Goal: Communication & Community: Share content

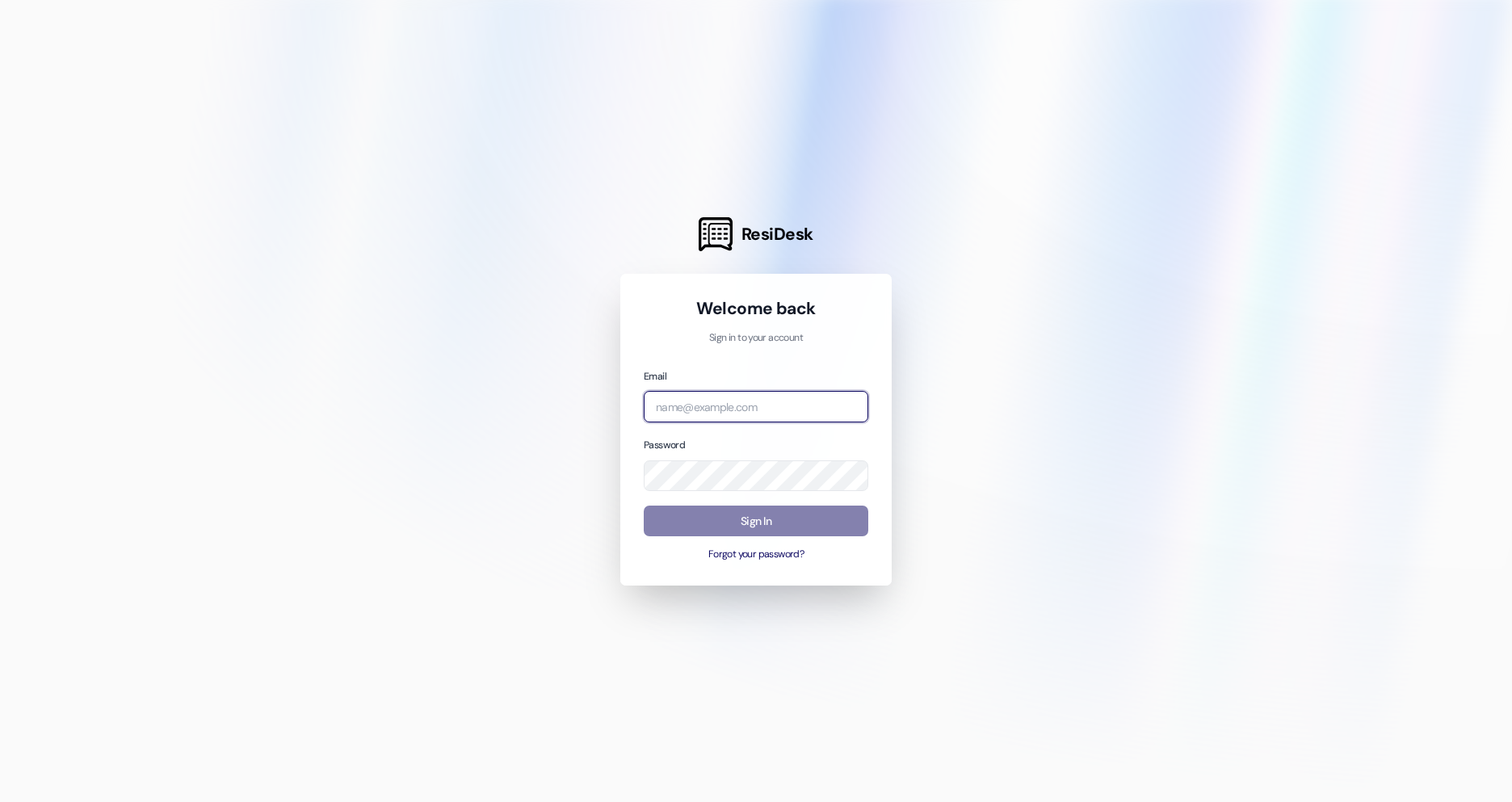
click at [728, 402] on input "email" at bounding box center [756, 406] width 225 height 32
type input "[EMAIL_ADDRESS][PERSON_NAME][DOMAIN_NAME]"
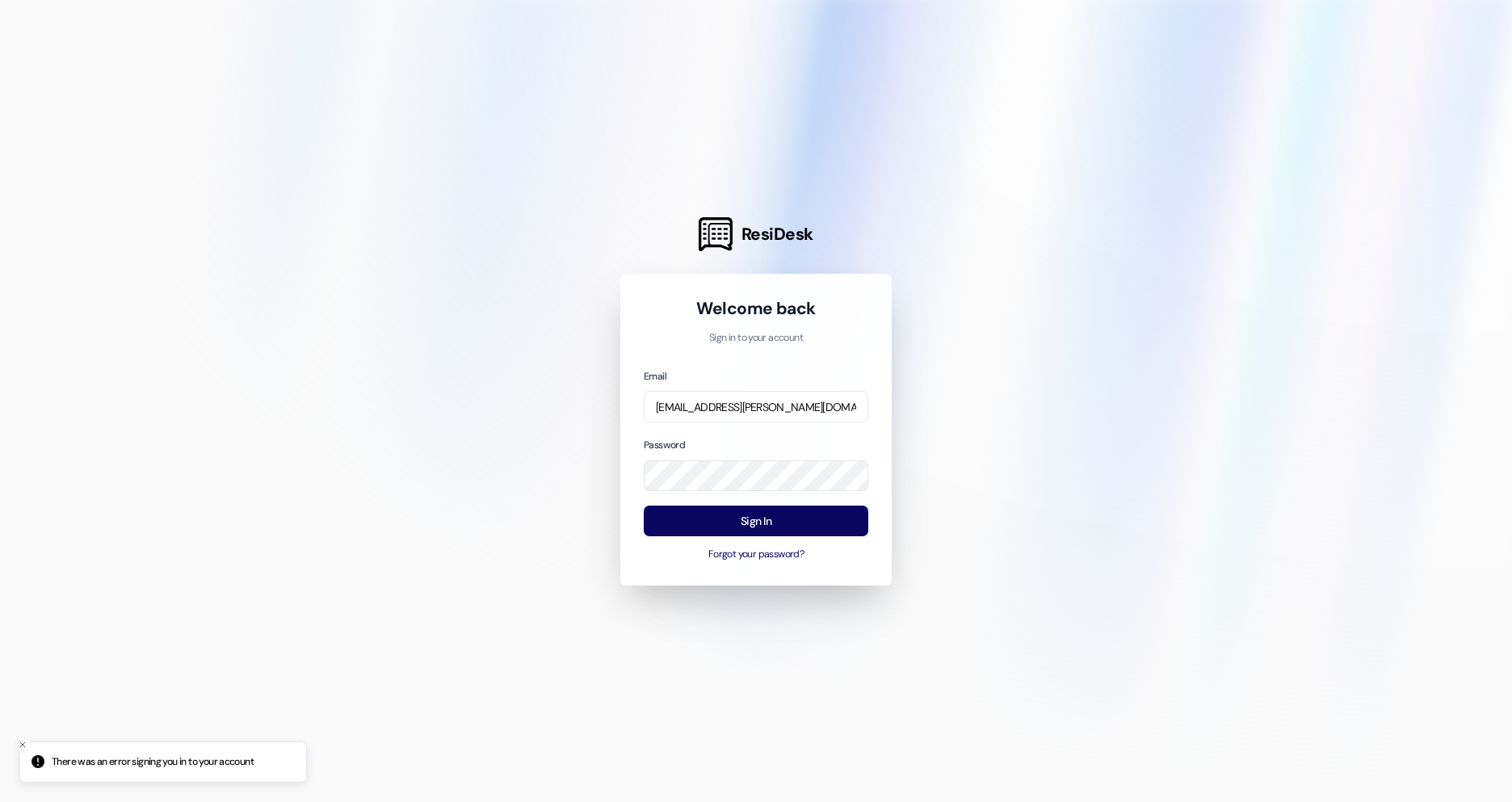
click at [745, 566] on div "Welcome back Sign in to your account Email [EMAIL_ADDRESS][PERSON_NAME][DOMAIN_…" at bounding box center [756, 430] width 272 height 312
click at [709, 440] on div "Password" at bounding box center [756, 464] width 225 height 55
click at [608, 488] on div "ResiDesk Welcome back Sign in to your account Email [EMAIL_ADDRESS][PERSON_NAME…" at bounding box center [756, 401] width 1512 height 802
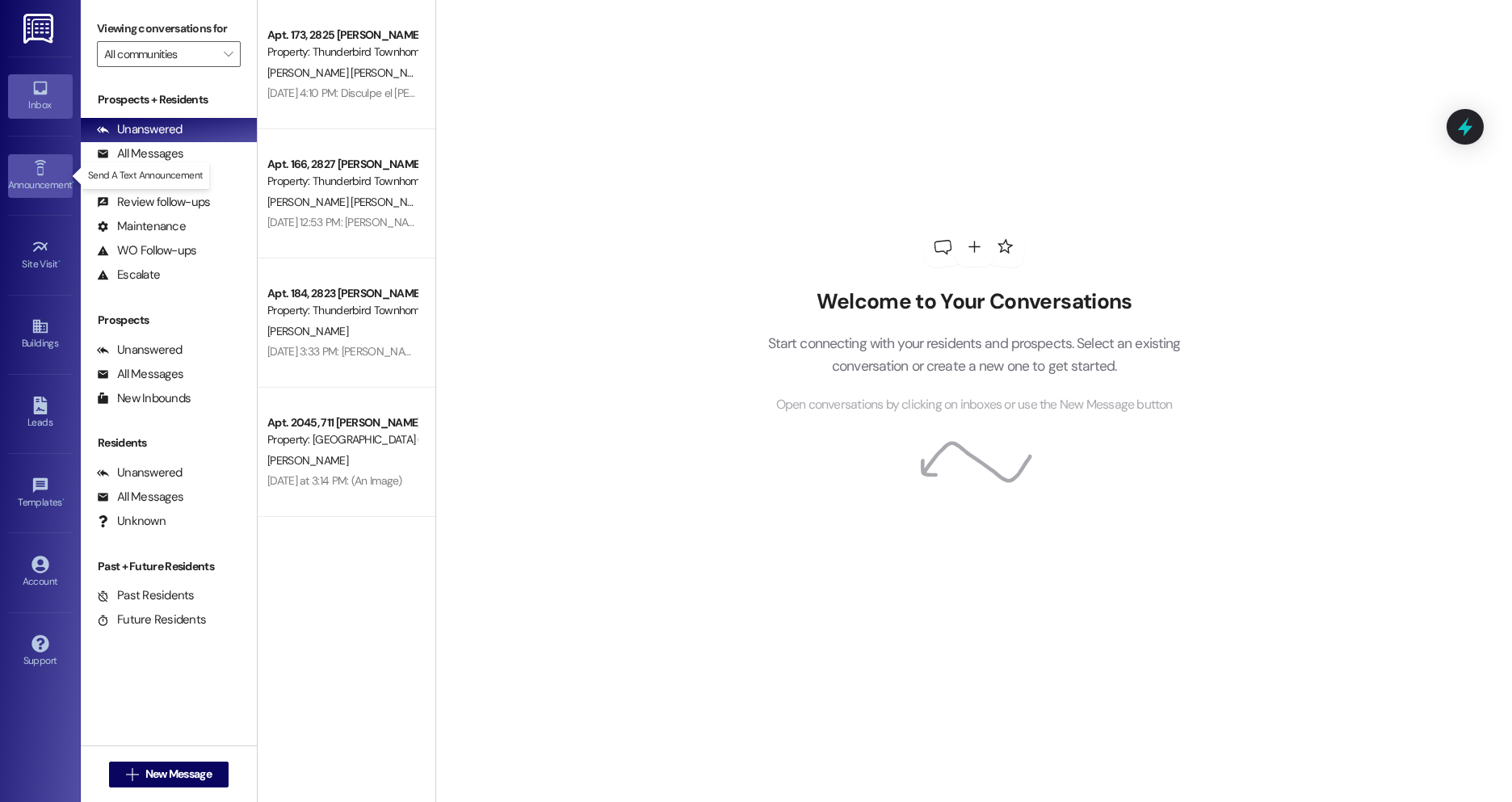
click at [53, 186] on div "Announcement •" at bounding box center [41, 185] width 81 height 16
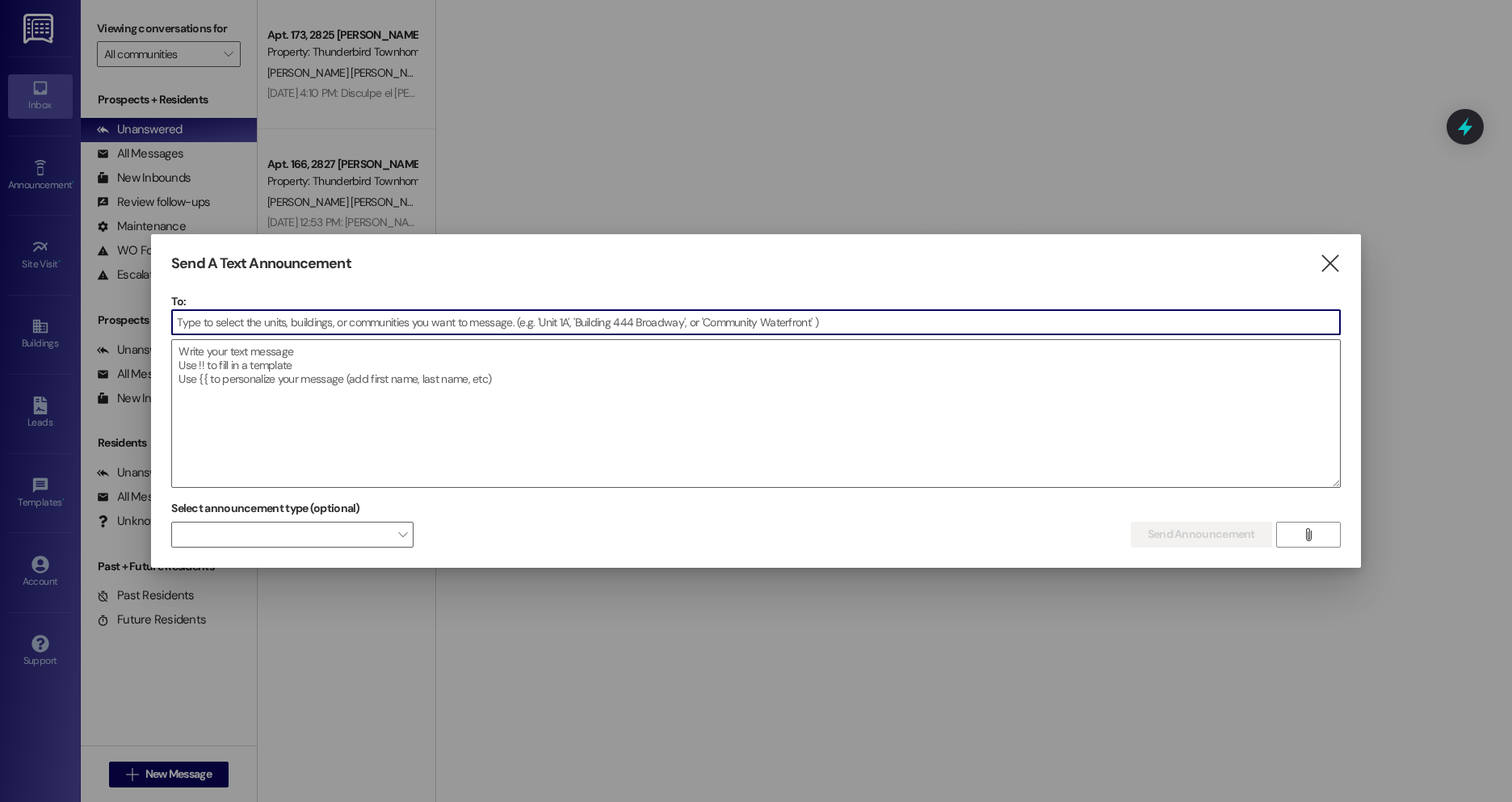
click at [1313, 257] on div "Send A Text Announcement " at bounding box center [756, 264] width 1170 height 19
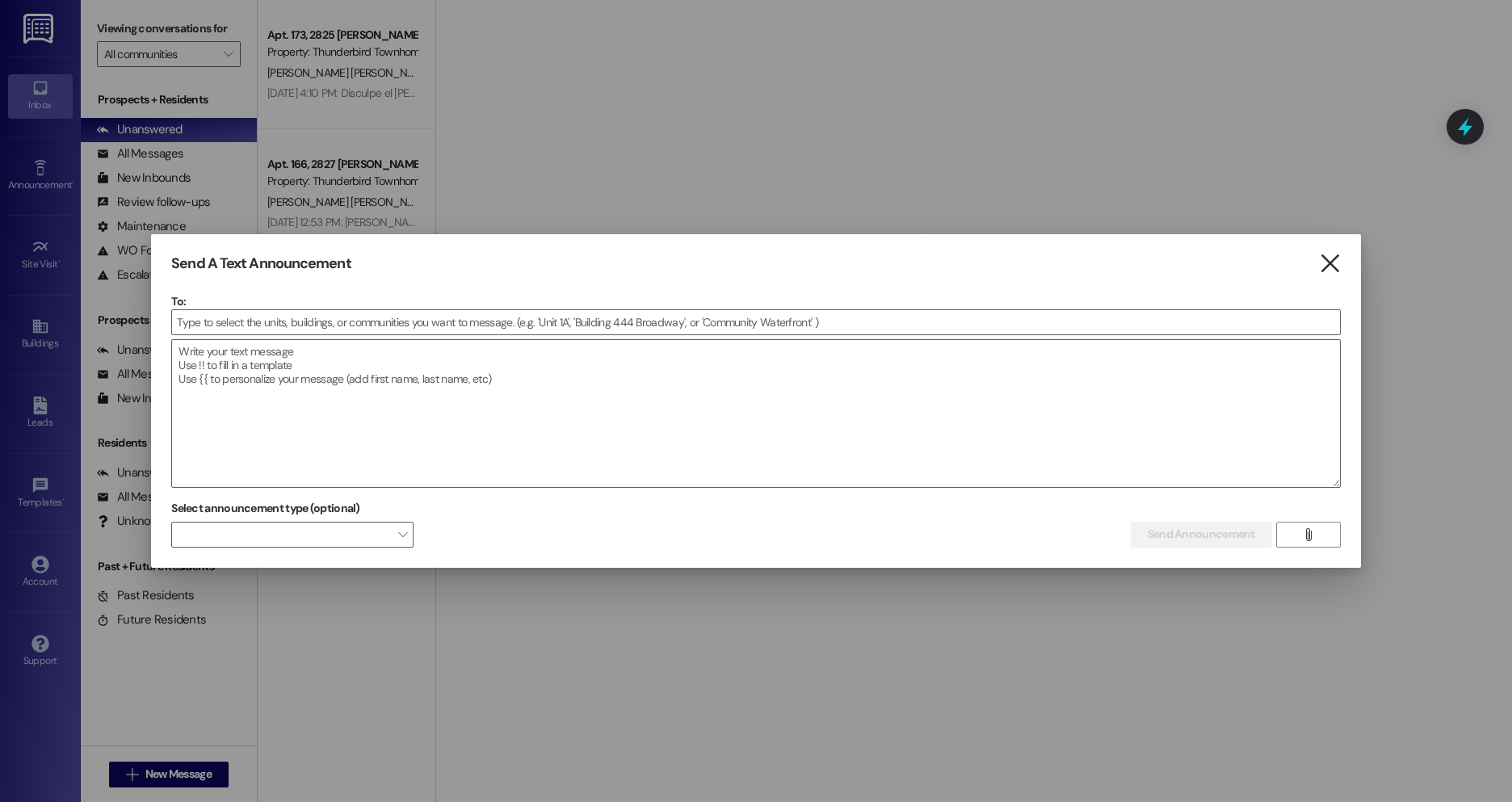
click at [1326, 262] on icon "" at bounding box center [1330, 264] width 22 height 17
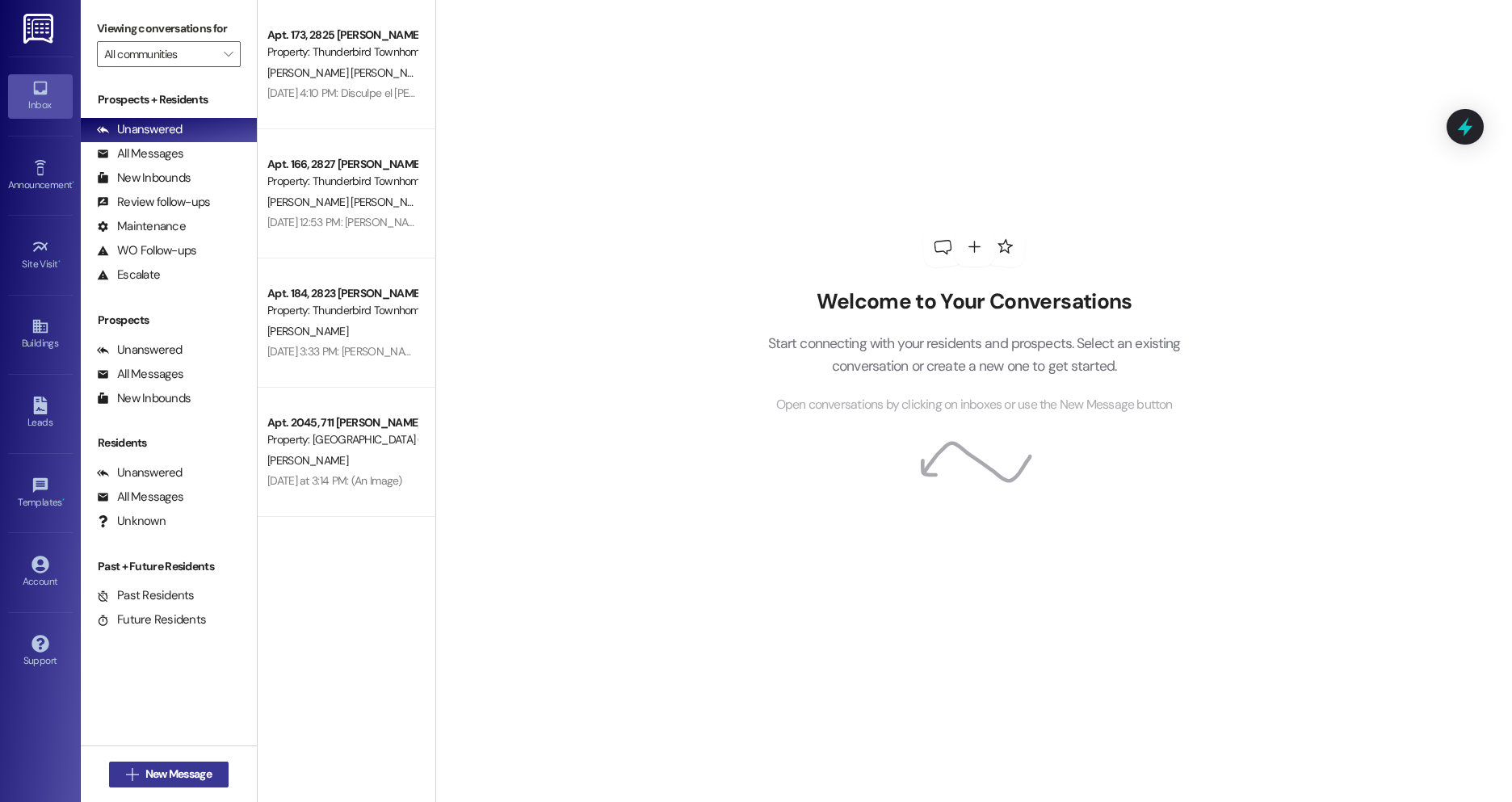
click at [160, 776] on span "New Message" at bounding box center [178, 774] width 66 height 17
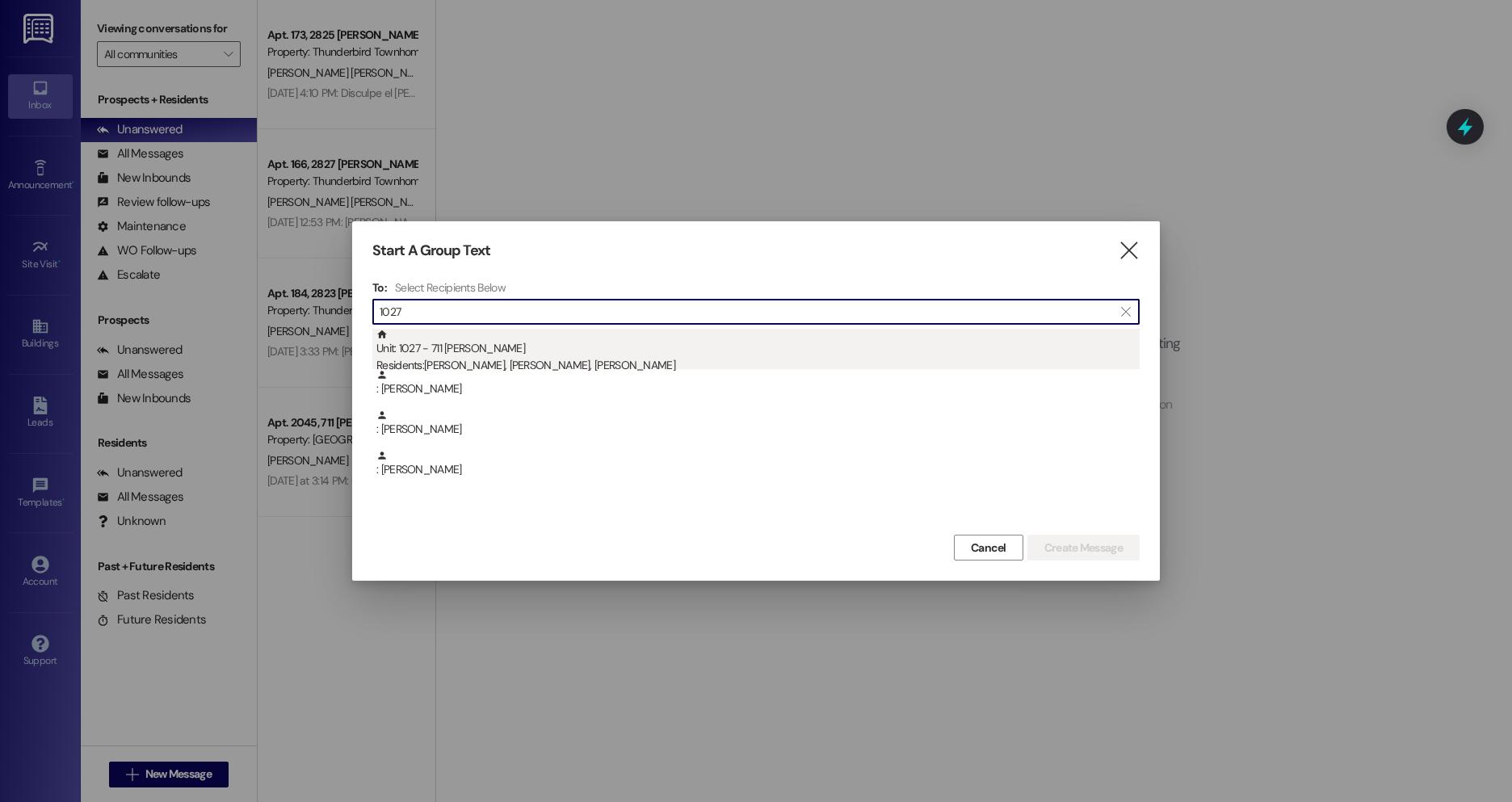
type input "1027"
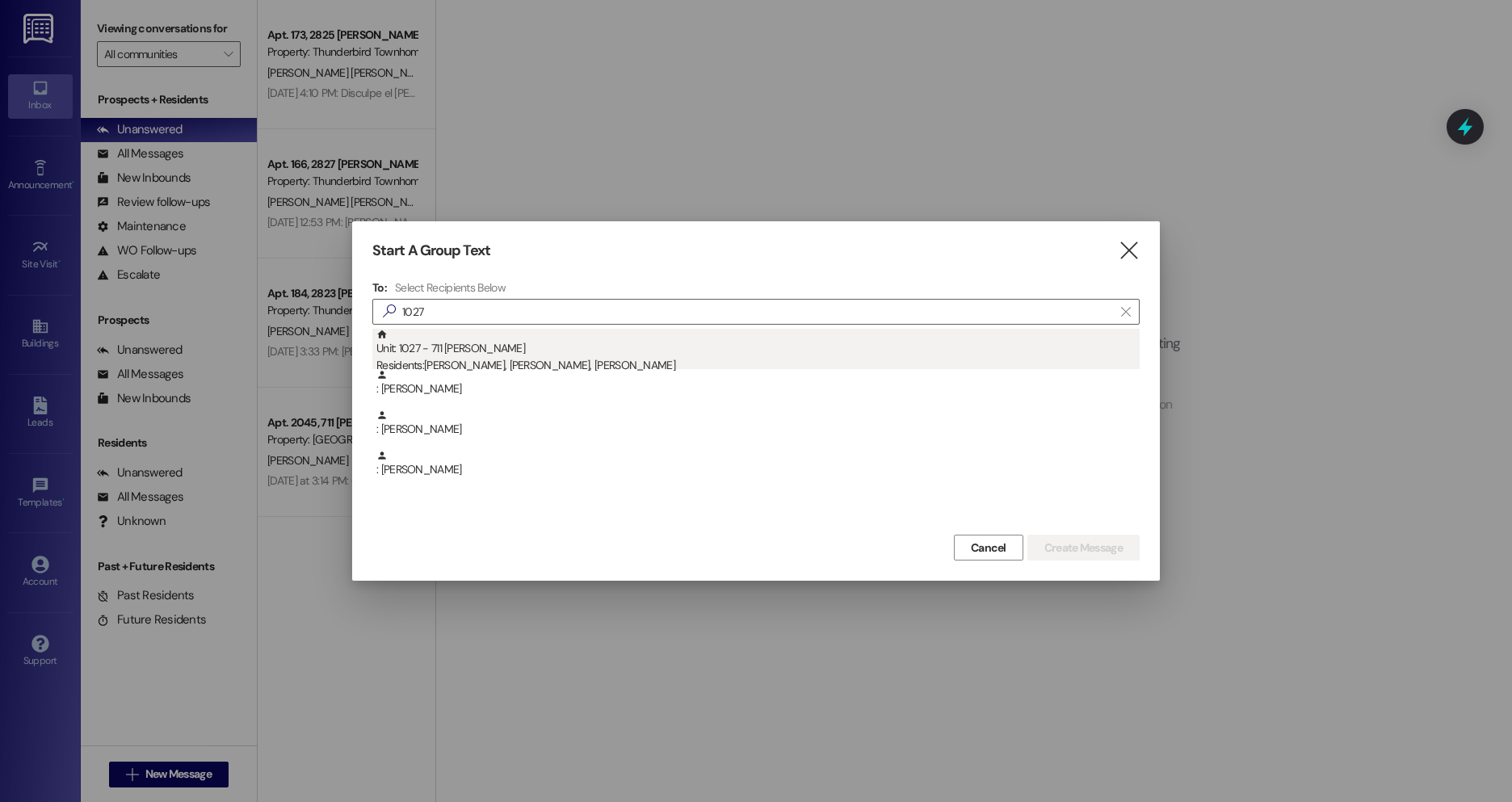
click at [502, 342] on div "Unit: 1027 - 711 [PERSON_NAME] D Residents: [PERSON_NAME], [PERSON_NAME], [PERS…" at bounding box center [758, 352] width 763 height 46
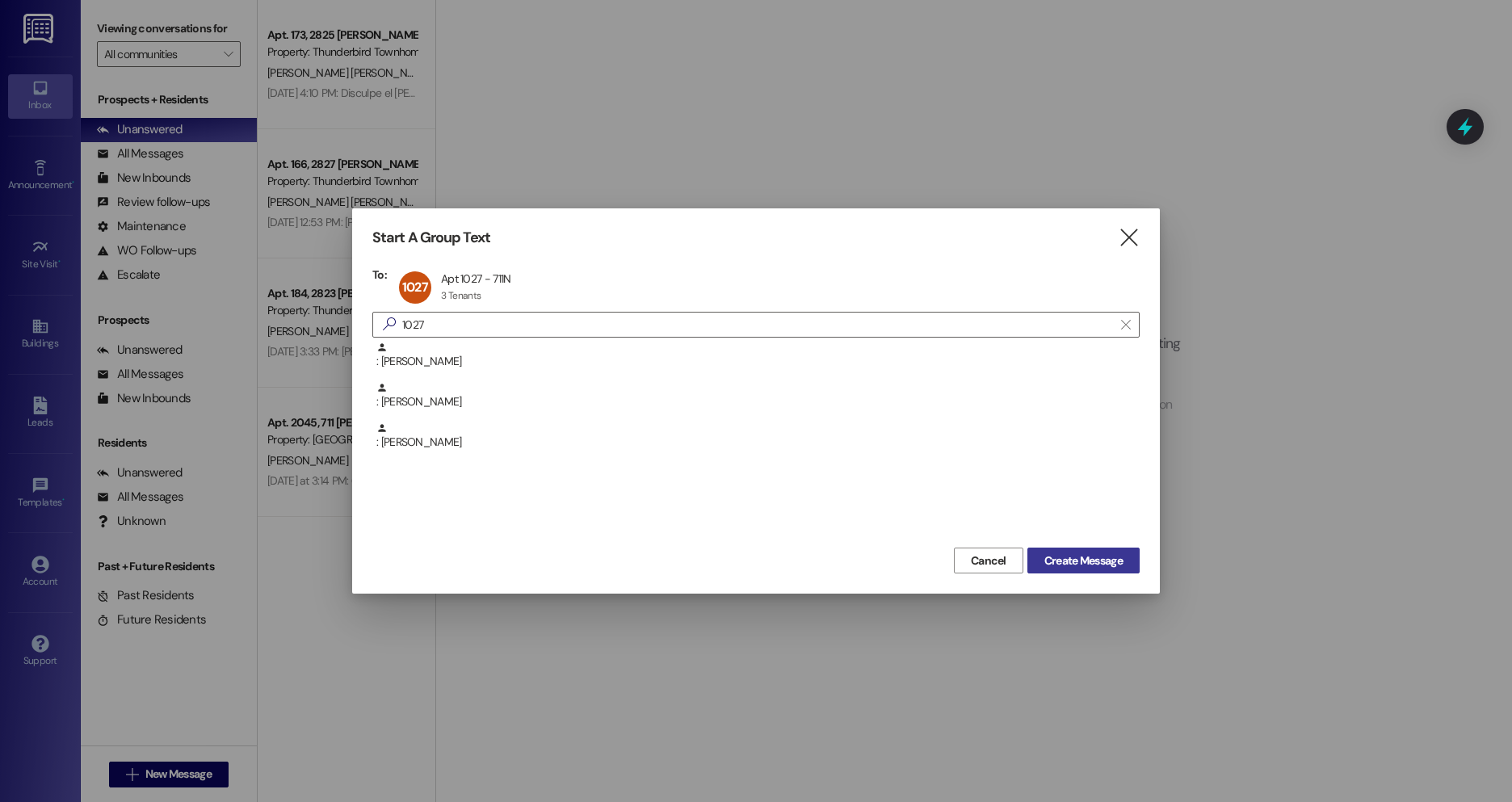
click at [1063, 561] on span "Create Message" at bounding box center [1084, 561] width 78 height 17
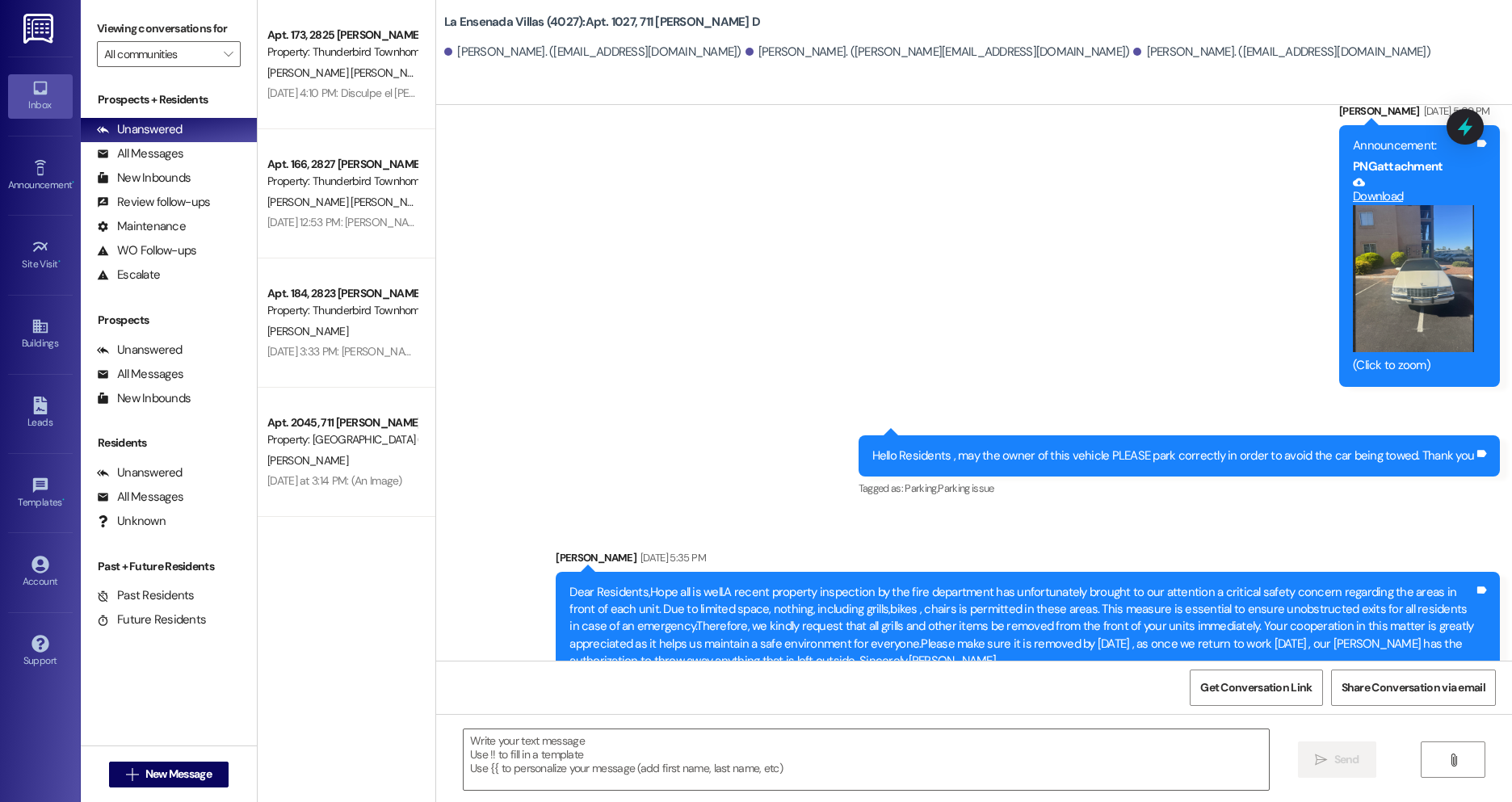
scroll to position [14689, 0]
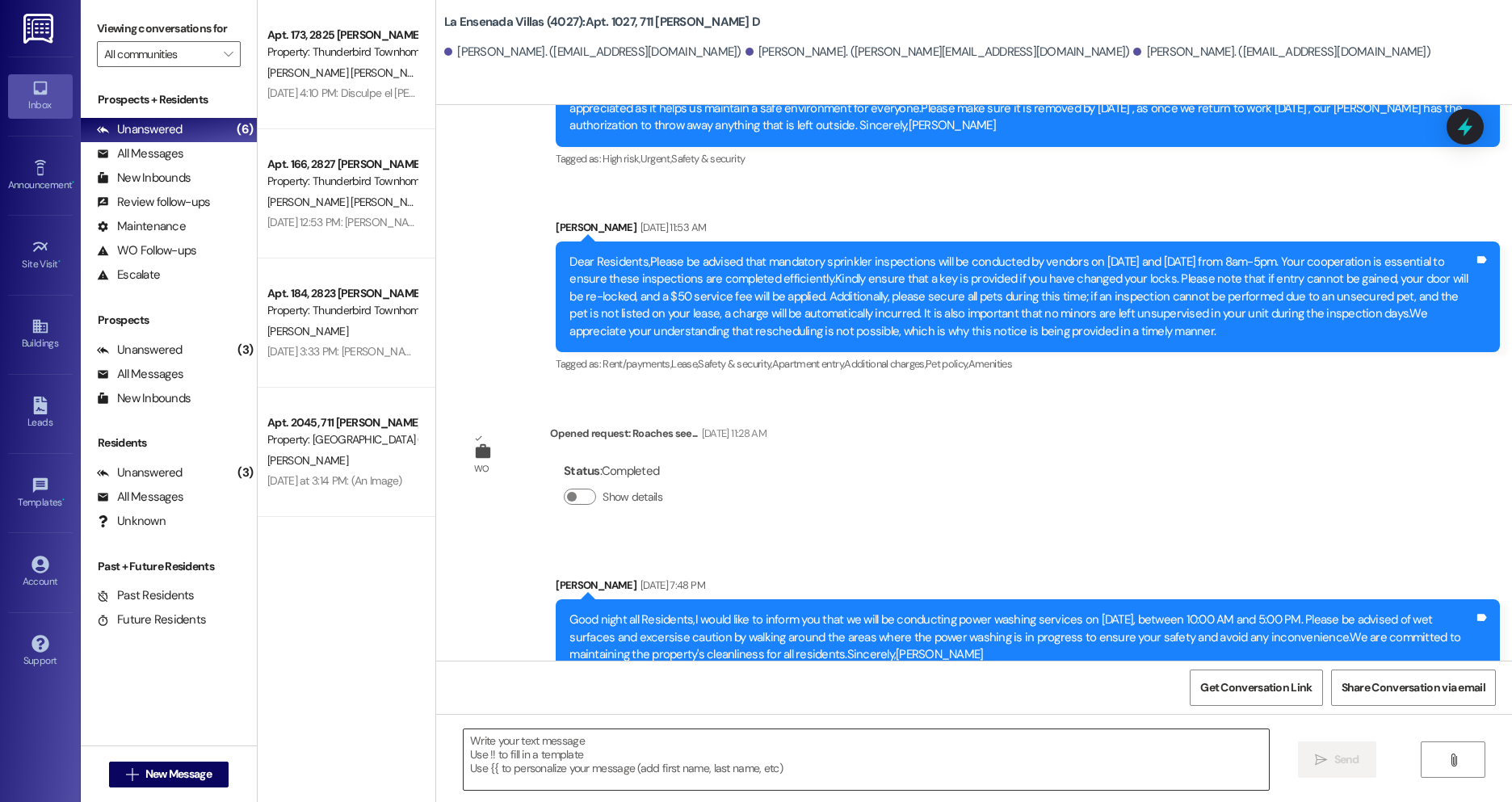
click at [605, 788] on textarea at bounding box center [866, 759] width 805 height 61
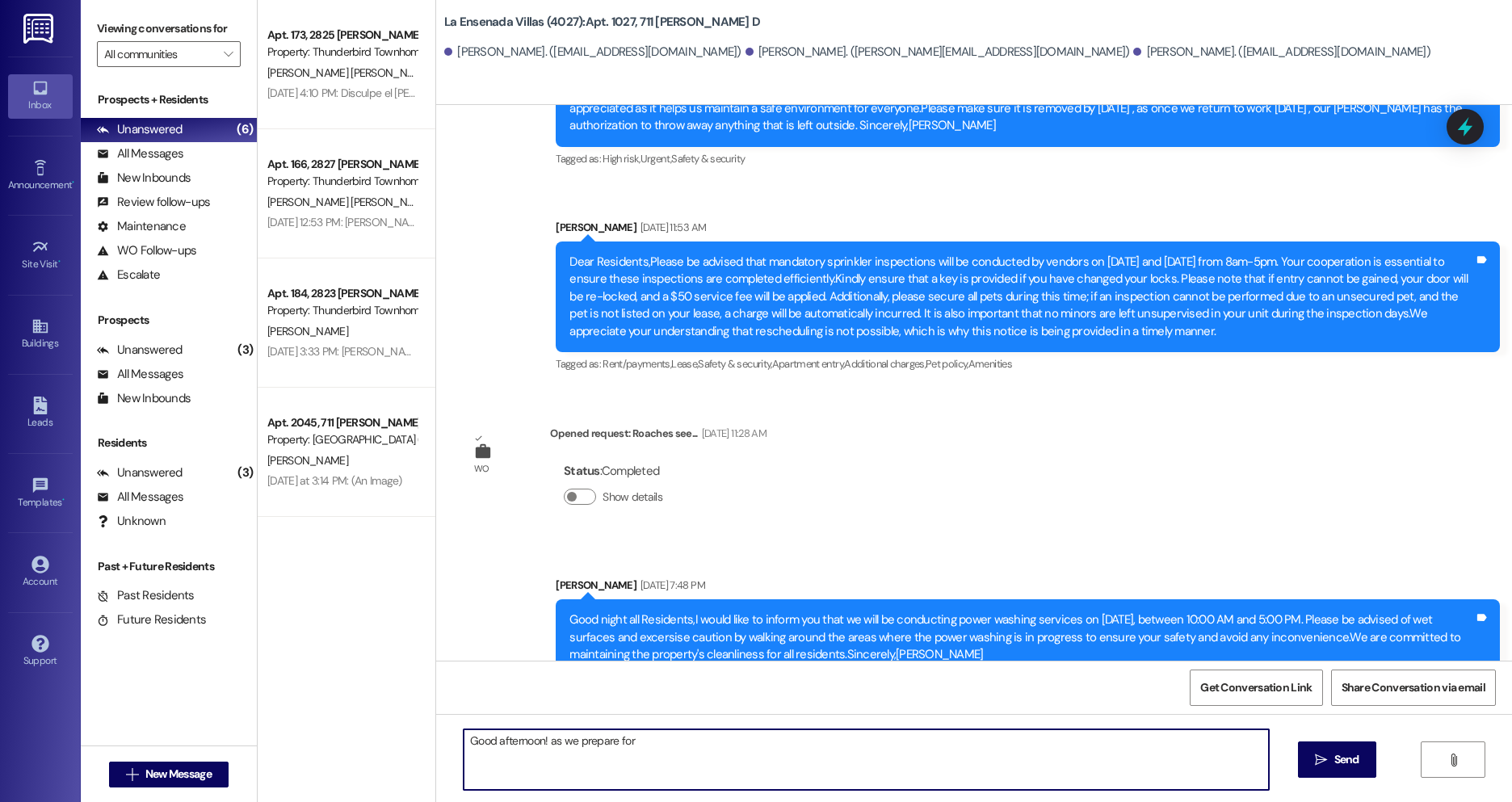
click at [543, 742] on textarea "Good afternoon! as we prepare for" at bounding box center [866, 759] width 805 height 61
click at [819, 731] on textarea "Good afternoon [PERSON_NAME], [PERSON_NAME], and [PERSON_NAME]! as we prepare f…" at bounding box center [866, 759] width 805 height 61
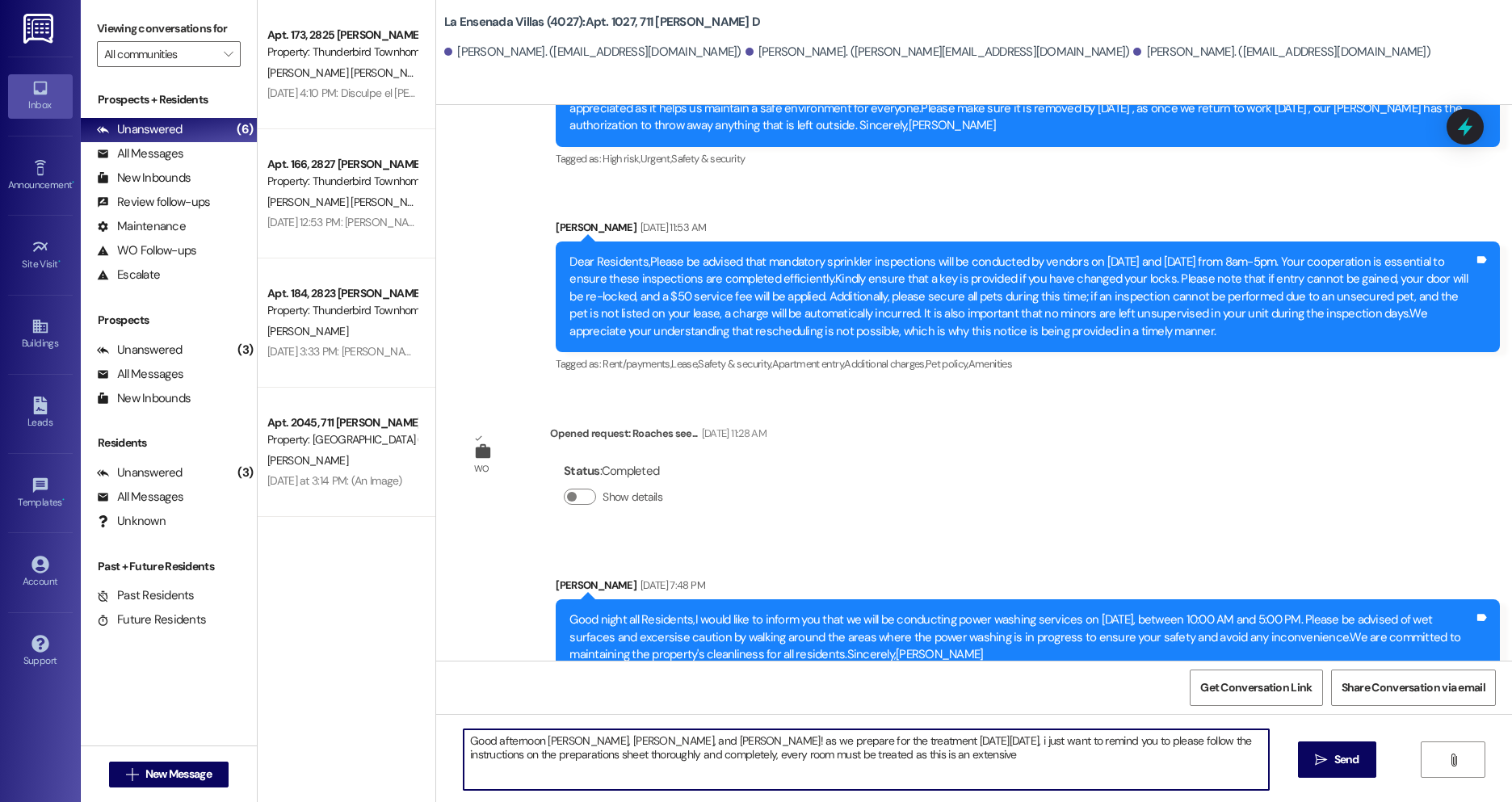
drag, startPoint x: 962, startPoint y: 757, endPoint x: 899, endPoint y: 762, distance: 63.2
click at [899, 762] on textarea "Good afternoon [PERSON_NAME], [PERSON_NAME], and [PERSON_NAME]! as we prepare f…" at bounding box center [866, 759] width 805 height 61
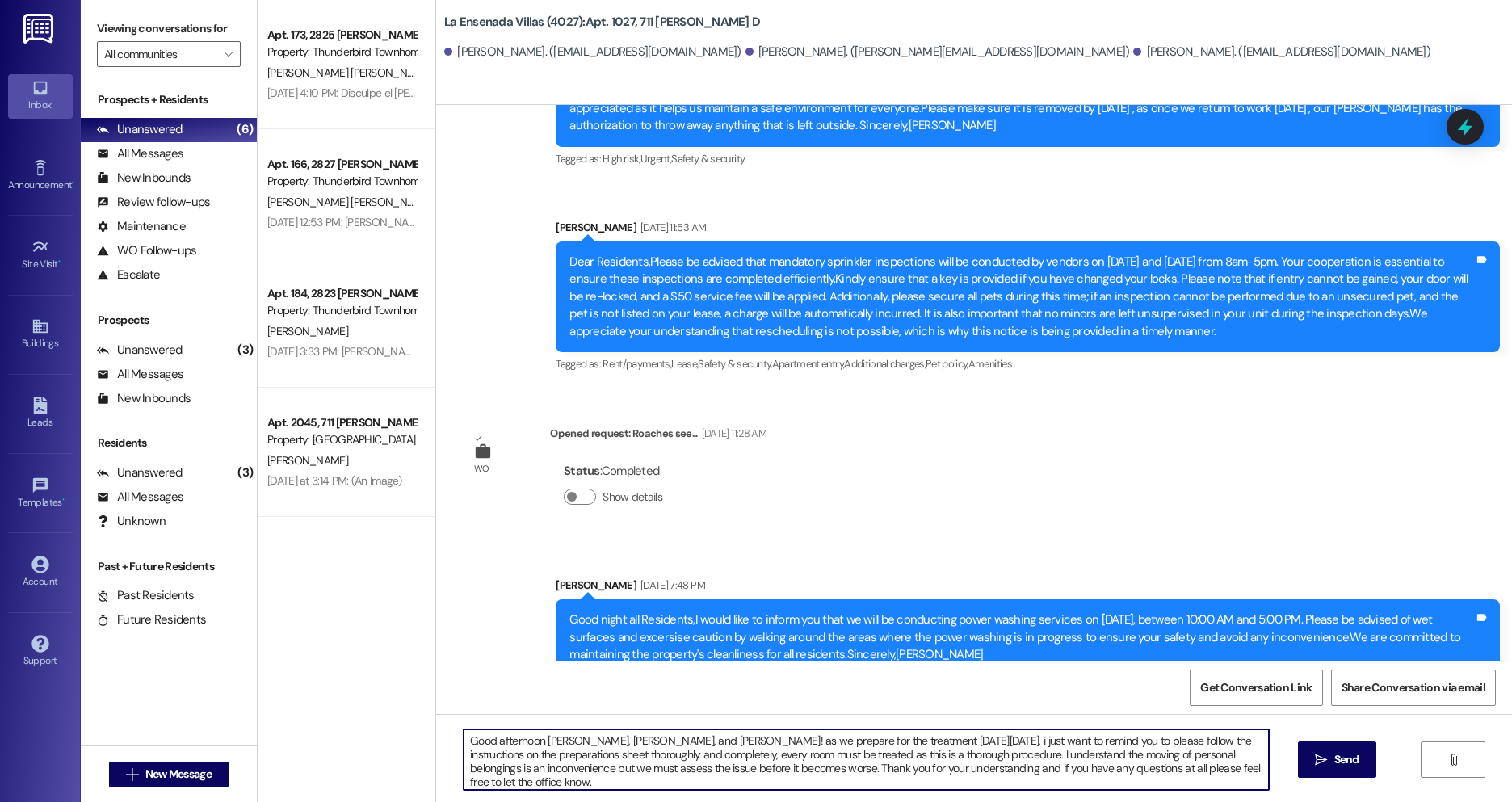
click at [791, 733] on textarea "Good afternoon [PERSON_NAME], [PERSON_NAME], and [PERSON_NAME]! as we prepare f…" at bounding box center [866, 759] width 805 height 61
click at [781, 756] on textarea "Good afternoon [PERSON_NAME], [PERSON_NAME], and [PERSON_NAME]! as we prepare f…" at bounding box center [866, 759] width 805 height 61
drag, startPoint x: 1074, startPoint y: 760, endPoint x: 1089, endPoint y: 790, distance: 33.5
click at [1076, 762] on textarea "Good afternoon [PERSON_NAME], [PERSON_NAME], and [PERSON_NAME]! as we prepare f…" at bounding box center [866, 759] width 805 height 61
click at [1069, 750] on textarea "Good afternoon [PERSON_NAME], [PERSON_NAME], and [PERSON_NAME]! as we prepare f…" at bounding box center [866, 759] width 805 height 61
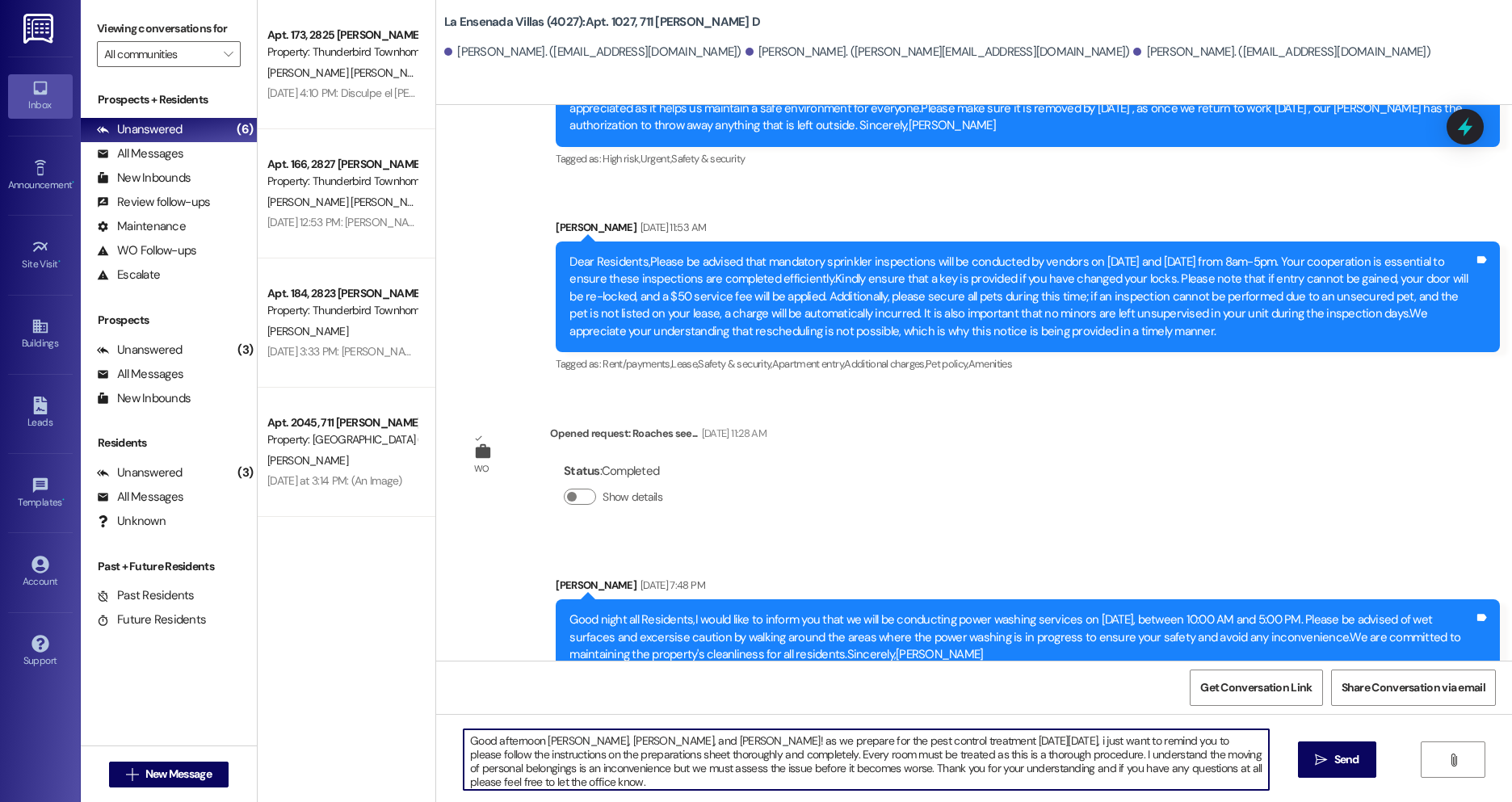
click at [614, 769] on textarea "Good afternoon [PERSON_NAME], [PERSON_NAME], and [PERSON_NAME]! as we prepare f…" at bounding box center [866, 759] width 805 height 61
click at [678, 769] on textarea "Good afternoon [PERSON_NAME], [PERSON_NAME], and [PERSON_NAME]! as we prepare f…" at bounding box center [866, 759] width 805 height 61
click at [689, 771] on textarea "Good afternoon [PERSON_NAME], [PERSON_NAME], and [PERSON_NAME]! as we prepare f…" at bounding box center [866, 759] width 805 height 61
drag, startPoint x: 764, startPoint y: 767, endPoint x: 882, endPoint y: 769, distance: 118.0
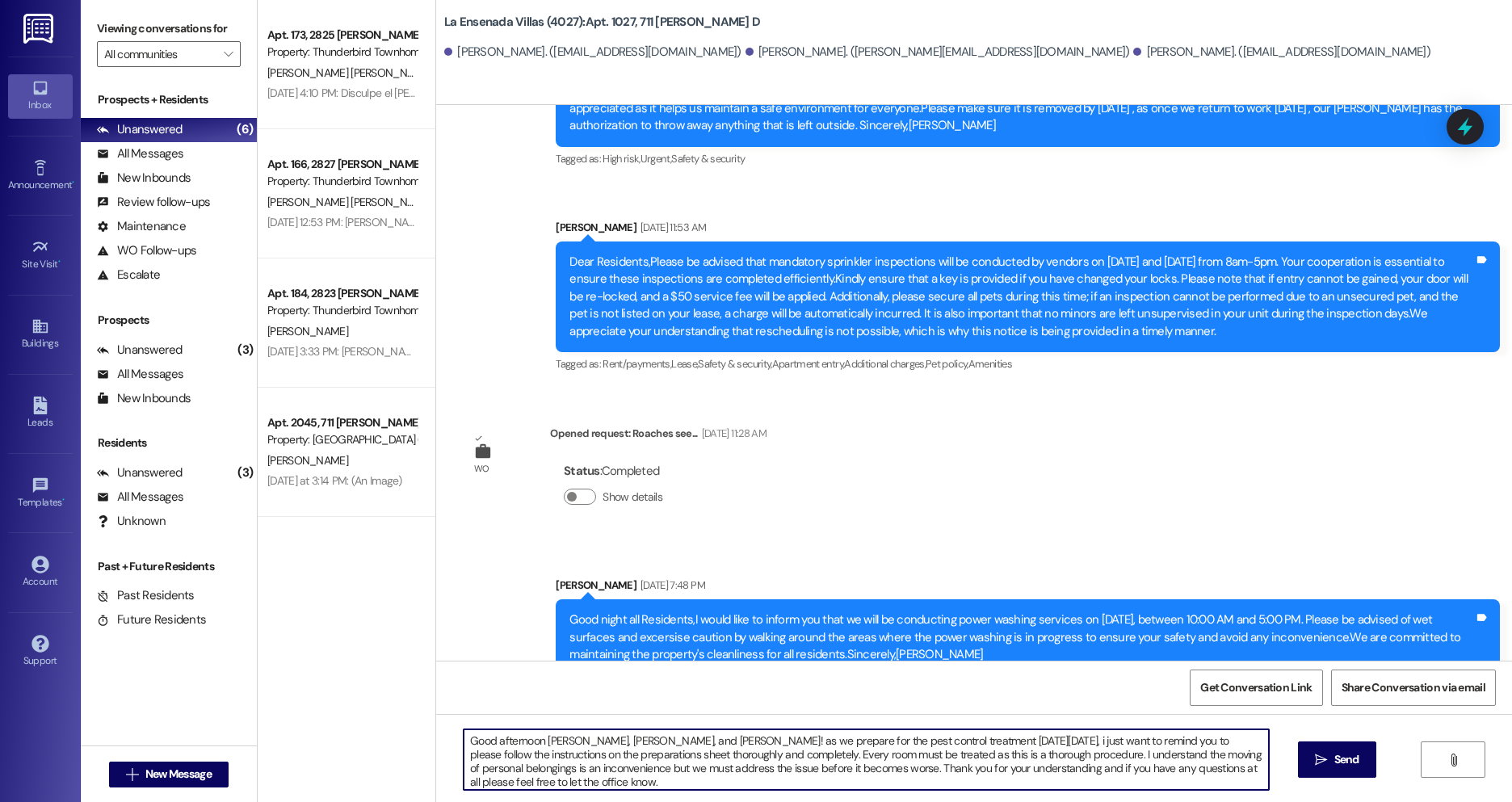
click at [882, 769] on textarea "Good afternoon [PERSON_NAME], [PERSON_NAME], and [PERSON_NAME]! as we prepare f…" at bounding box center [866, 759] width 805 height 61
click at [912, 776] on textarea "Good afternoon [PERSON_NAME], [PERSON_NAME], and [PERSON_NAME]! as we prepare f…" at bounding box center [866, 759] width 805 height 61
click at [904, 786] on textarea "Good afternoon [PERSON_NAME], [PERSON_NAME], and [PERSON_NAME]! as we prepare f…" at bounding box center [866, 759] width 805 height 61
drag, startPoint x: 861, startPoint y: 780, endPoint x: 616, endPoint y: 757, distance: 246.1
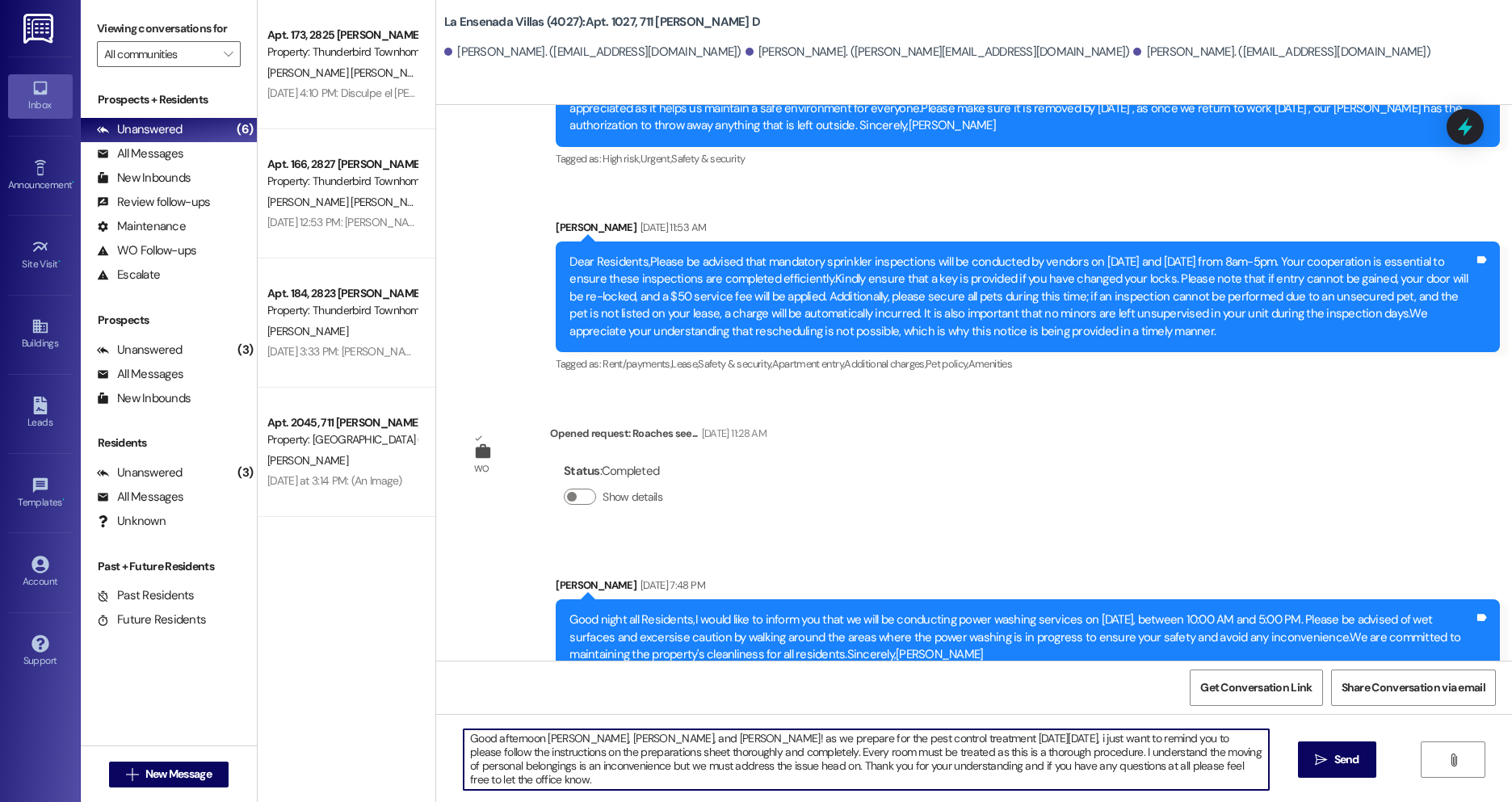
click at [636, 770] on textarea "Good afternoon [PERSON_NAME], [PERSON_NAME], and [PERSON_NAME]! as we prepare f…" at bounding box center [866, 759] width 805 height 61
click at [612, 768] on textarea "Good afternoon [PERSON_NAME], [PERSON_NAME], and [PERSON_NAME]! as we prepare f…" at bounding box center [866, 759] width 805 height 61
click at [612, 772] on textarea "Good afternoon [PERSON_NAME], [PERSON_NAME], and [PERSON_NAME]! as we prepare f…" at bounding box center [866, 759] width 805 height 61
click at [595, 785] on textarea "Good afternoon [PERSON_NAME], [PERSON_NAME], and [PERSON_NAME]! as we prepare f…" at bounding box center [866, 759] width 805 height 61
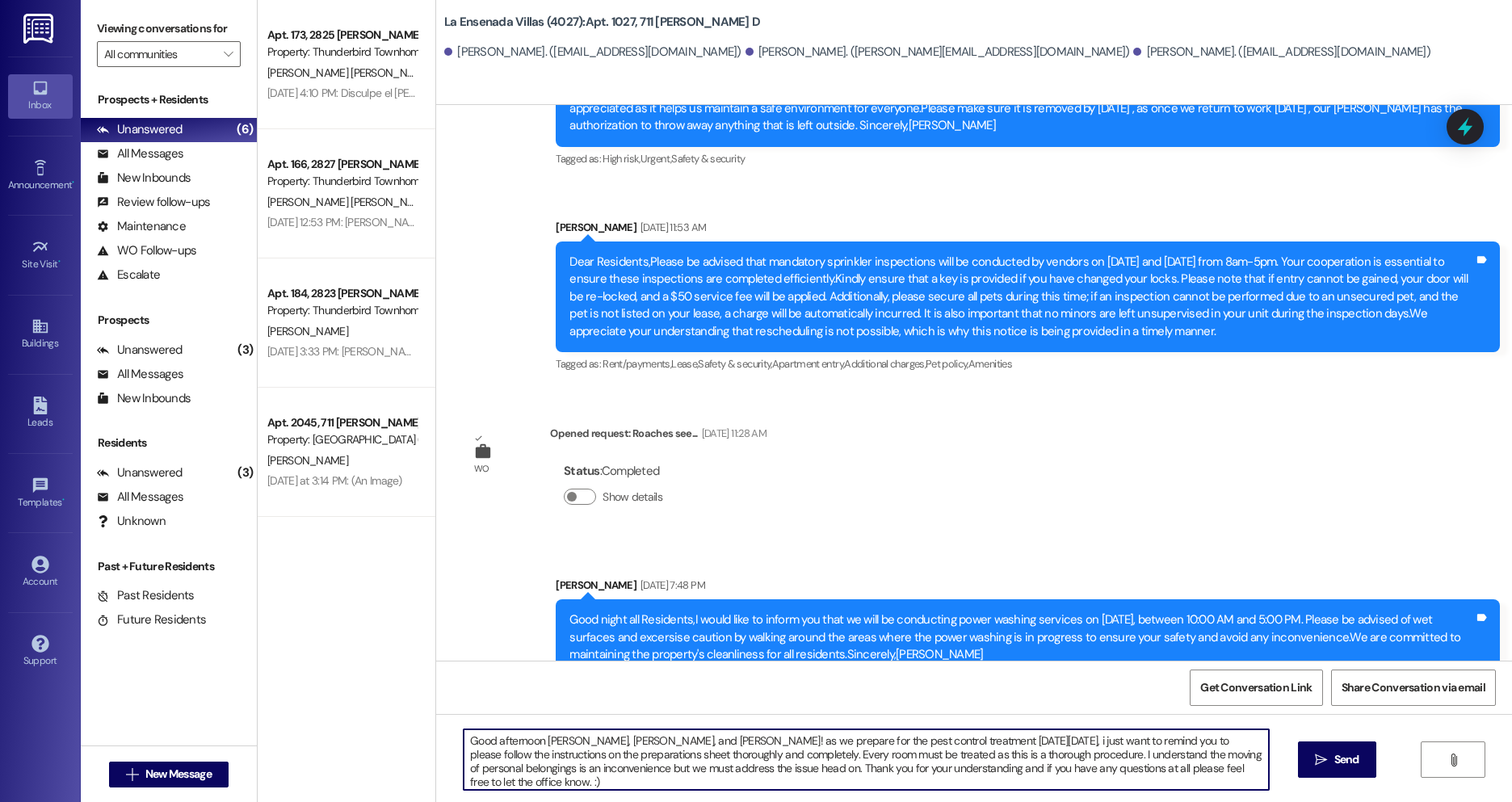
drag, startPoint x: 545, startPoint y: 777, endPoint x: 448, endPoint y: 735, distance: 105.7
click at [448, 735] on div "Good afternoon [PERSON_NAME], [PERSON_NAME], and [PERSON_NAME]! as we prepare f…" at bounding box center [974, 774] width 1076 height 121
click at [556, 785] on textarea "Good afternoon [PERSON_NAME], [PERSON_NAME], and [PERSON_NAME]! as we prepare f…" at bounding box center [866, 759] width 805 height 61
drag, startPoint x: 651, startPoint y: 786, endPoint x: 436, endPoint y: 735, distance: 221.0
click at [436, 736] on div "Good afternoon [PERSON_NAME], [PERSON_NAME], and [PERSON_NAME]! as we prepare f…" at bounding box center [974, 774] width 1076 height 121
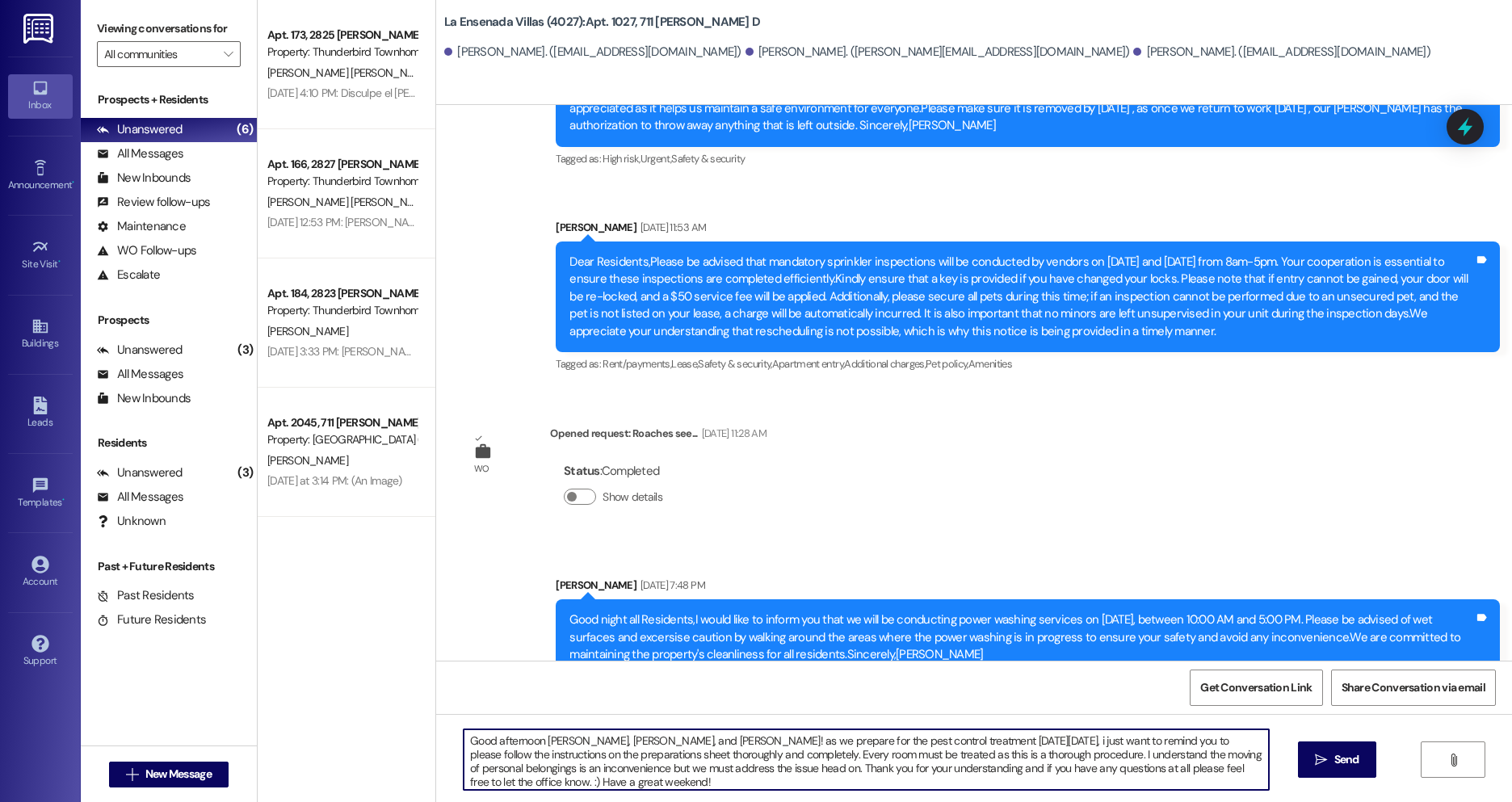
click at [589, 783] on textarea "Good afternoon [PERSON_NAME], [PERSON_NAME], and [PERSON_NAME]! as we prepare f…" at bounding box center [866, 759] width 805 height 61
click at [540, 783] on textarea "Good afternoon [PERSON_NAME], [PERSON_NAME], and [PERSON_NAME]! as we prepare f…" at bounding box center [866, 759] width 805 height 61
drag, startPoint x: 732, startPoint y: 782, endPoint x: 463, endPoint y: 723, distance: 275.4
click at [463, 723] on div "Good afternoon [PERSON_NAME], [PERSON_NAME], and [PERSON_NAME]! as we prepare f…" at bounding box center [974, 774] width 1076 height 121
paste textarea "Hi [PERSON_NAME], [PERSON_NAME], and [PERSON_NAME], this is a reminder about th…"
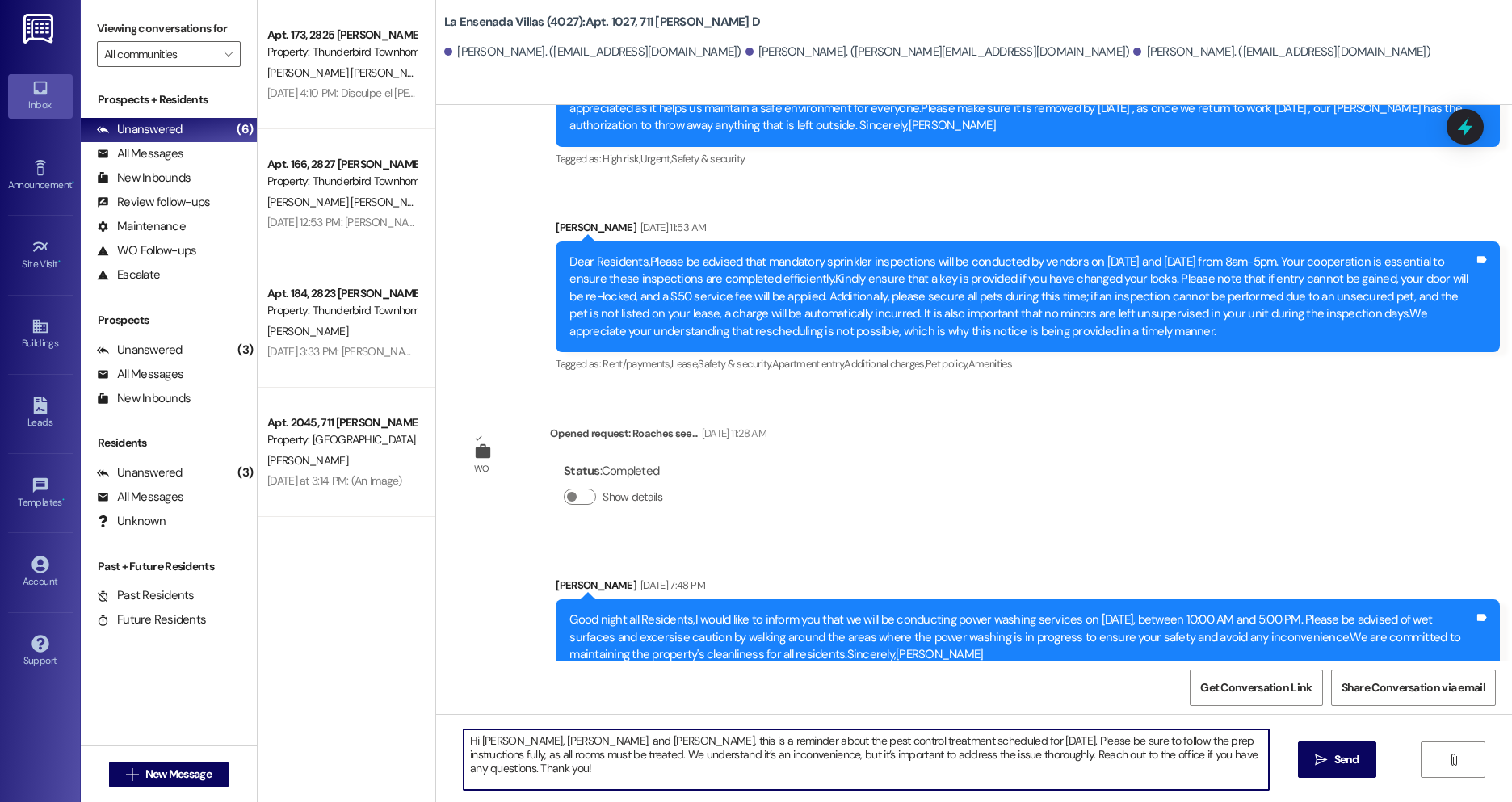
drag, startPoint x: 478, startPoint y: 738, endPoint x: 458, endPoint y: 738, distance: 20.0
click at [458, 738] on div "Hi [PERSON_NAME], [PERSON_NAME], and [PERSON_NAME], this is a reminder about th…" at bounding box center [858, 759] width 807 height 63
click at [678, 741] on textarea "Happy [DATE] [PERSON_NAME], [PERSON_NAME], and [PERSON_NAME], this is a reminde…" at bounding box center [866, 759] width 805 height 61
click at [811, 749] on textarea "Happy [DATE] [PERSON_NAME], [PERSON_NAME], and [PERSON_NAME],! This is a remind…" at bounding box center [866, 759] width 805 height 61
click at [786, 740] on textarea "Happy [DATE] [PERSON_NAME], [PERSON_NAME], and [PERSON_NAME],! This is a remind…" at bounding box center [866, 759] width 805 height 61
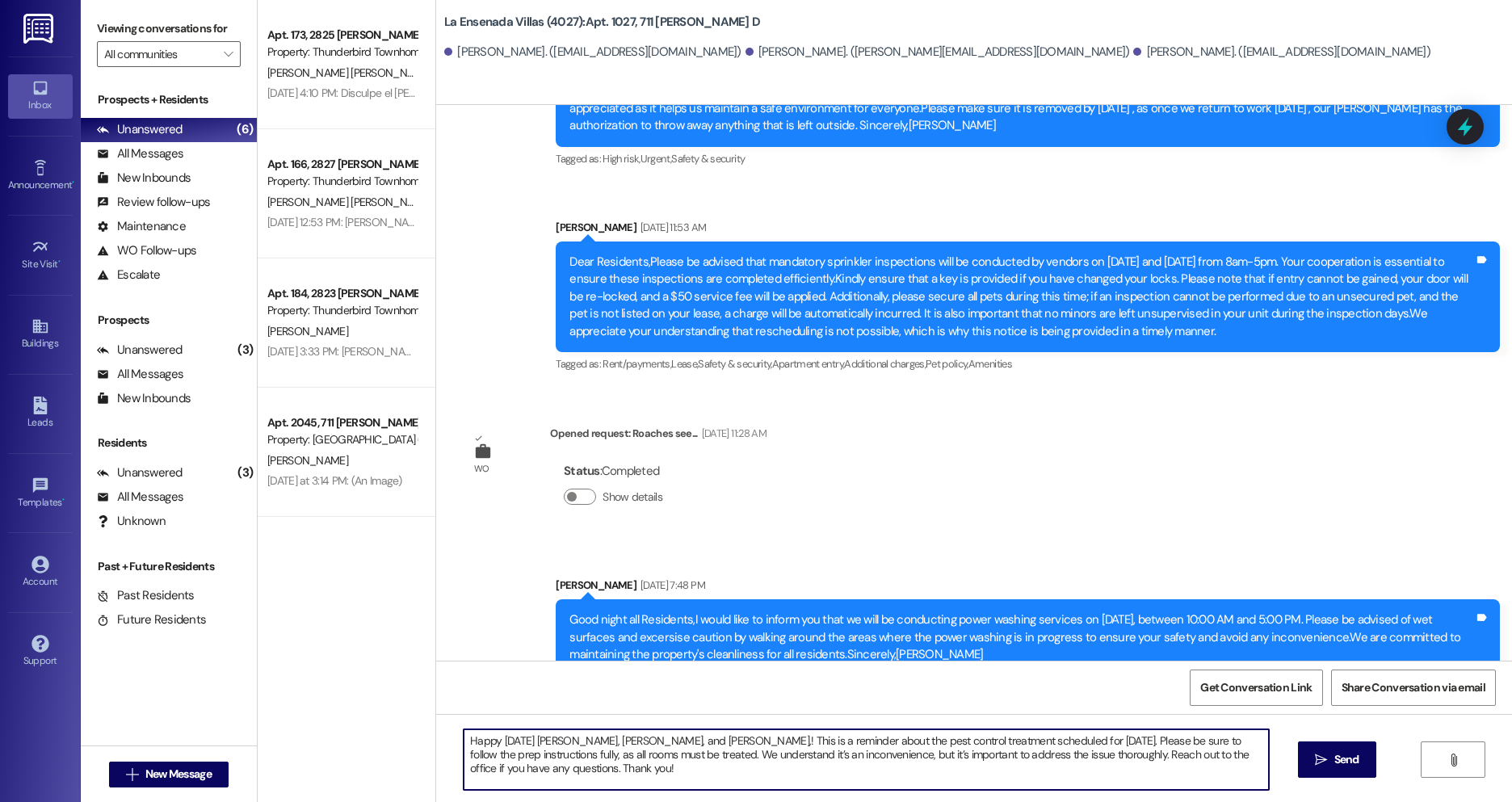
click at [786, 740] on textarea "Happy [DATE] [PERSON_NAME], [PERSON_NAME], and [PERSON_NAME],! This is a remind…" at bounding box center [866, 759] width 805 height 61
click at [505, 753] on textarea "Happy [DATE] [PERSON_NAME], [PERSON_NAME], and [PERSON_NAME],! This is a remind…" at bounding box center [866, 759] width 805 height 61
drag, startPoint x: 522, startPoint y: 753, endPoint x: 458, endPoint y: 754, distance: 64.0
click at [458, 754] on div "Happy [DATE] [PERSON_NAME], [PERSON_NAME], and [PERSON_NAME],! This is a remind…" at bounding box center [858, 759] width 807 height 63
click at [540, 756] on textarea "Happy [DATE] [PERSON_NAME], [PERSON_NAME], and [PERSON_NAME],! This is a remind…" at bounding box center [866, 759] width 805 height 61
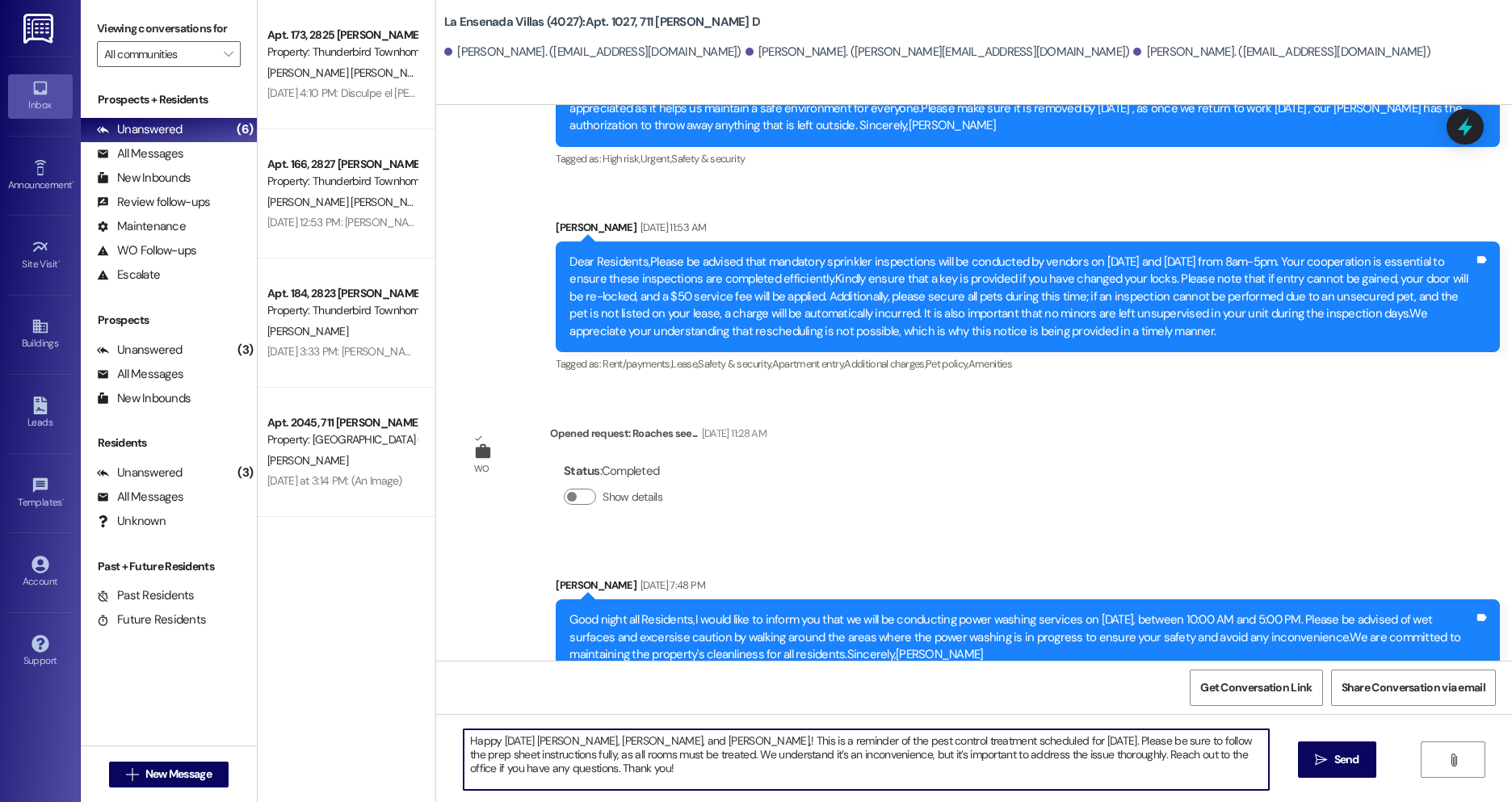
click at [540, 756] on textarea "Happy [DATE] [PERSON_NAME], [PERSON_NAME], and [PERSON_NAME],! This is a remind…" at bounding box center [866, 759] width 805 height 61
click at [699, 794] on div "Happy [DATE] [PERSON_NAME], [PERSON_NAME], and [PERSON_NAME],! This is a remind…" at bounding box center [974, 774] width 1076 height 121
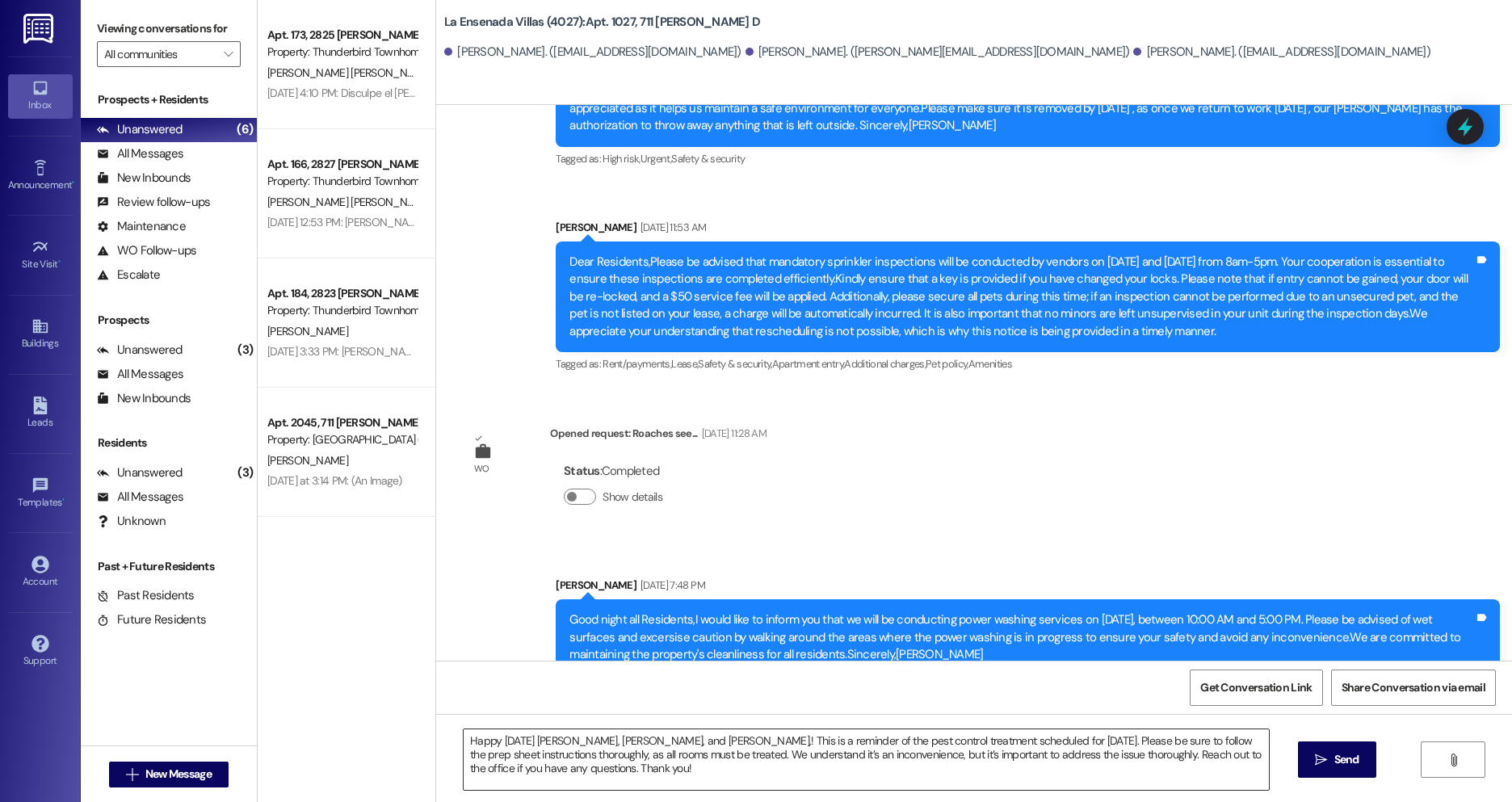
click at [696, 790] on div "Happy [DATE] [PERSON_NAME], [PERSON_NAME], and [PERSON_NAME],! This is a remind…" at bounding box center [866, 759] width 807 height 63
click at [687, 772] on textarea "Happy [DATE] [PERSON_NAME], [PERSON_NAME], and [PERSON_NAME],! This is a remind…" at bounding box center [866, 759] width 805 height 61
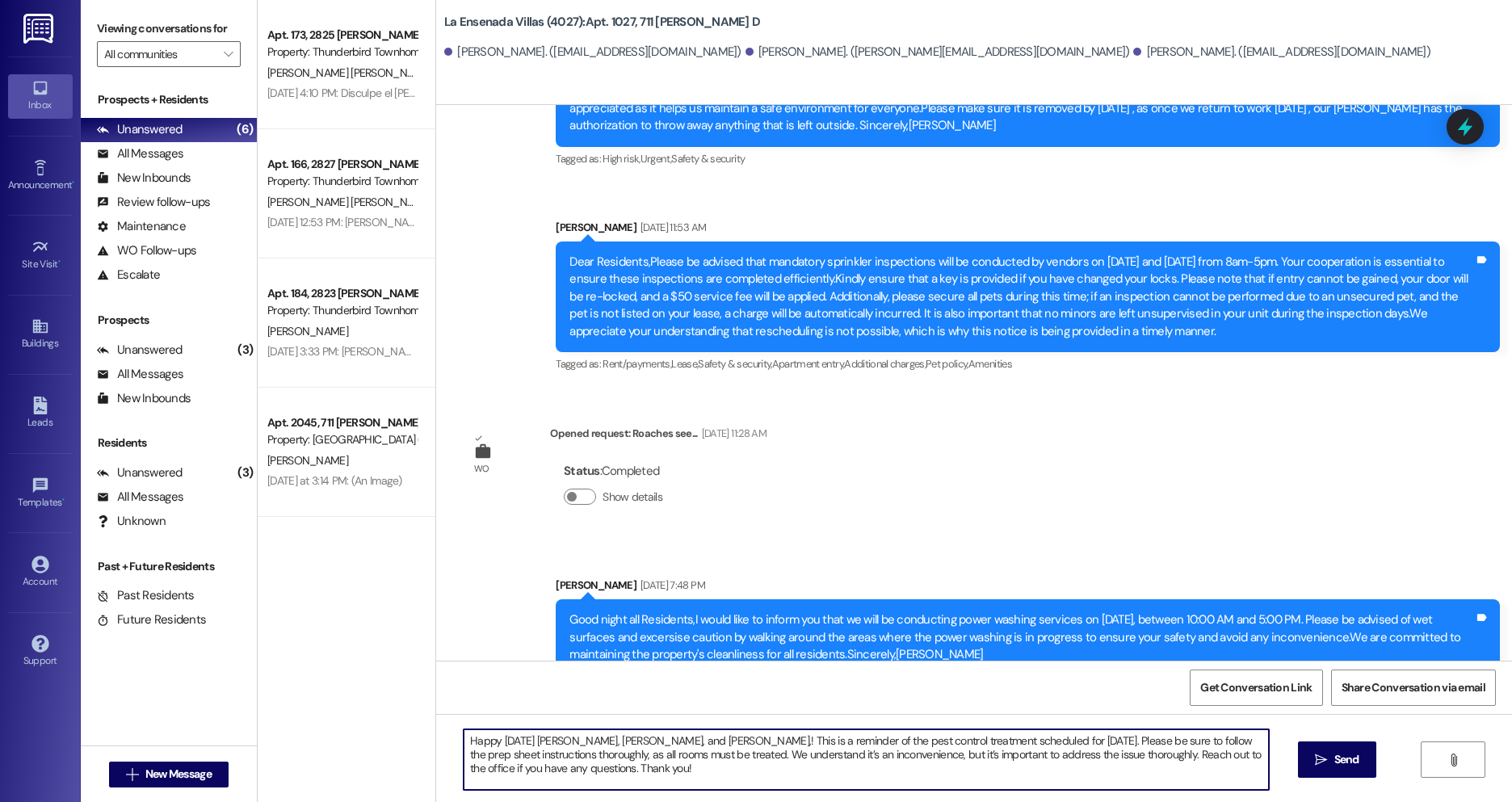
click at [717, 757] on textarea "Happy [DATE] [PERSON_NAME], [PERSON_NAME], and [PERSON_NAME],! This is a remind…" at bounding box center [866, 759] width 805 height 61
drag, startPoint x: 681, startPoint y: 783, endPoint x: 444, endPoint y: 740, distance: 240.9
click at [444, 740] on div "Happy [DATE] [PERSON_NAME], [PERSON_NAME], and [PERSON_NAME],! This is a remind…" at bounding box center [974, 774] width 1076 height 121
paste textarea "Good afternoon [PERSON_NAME], [PERSON_NAME], and [PERSON_NAME], As we prepare f…"
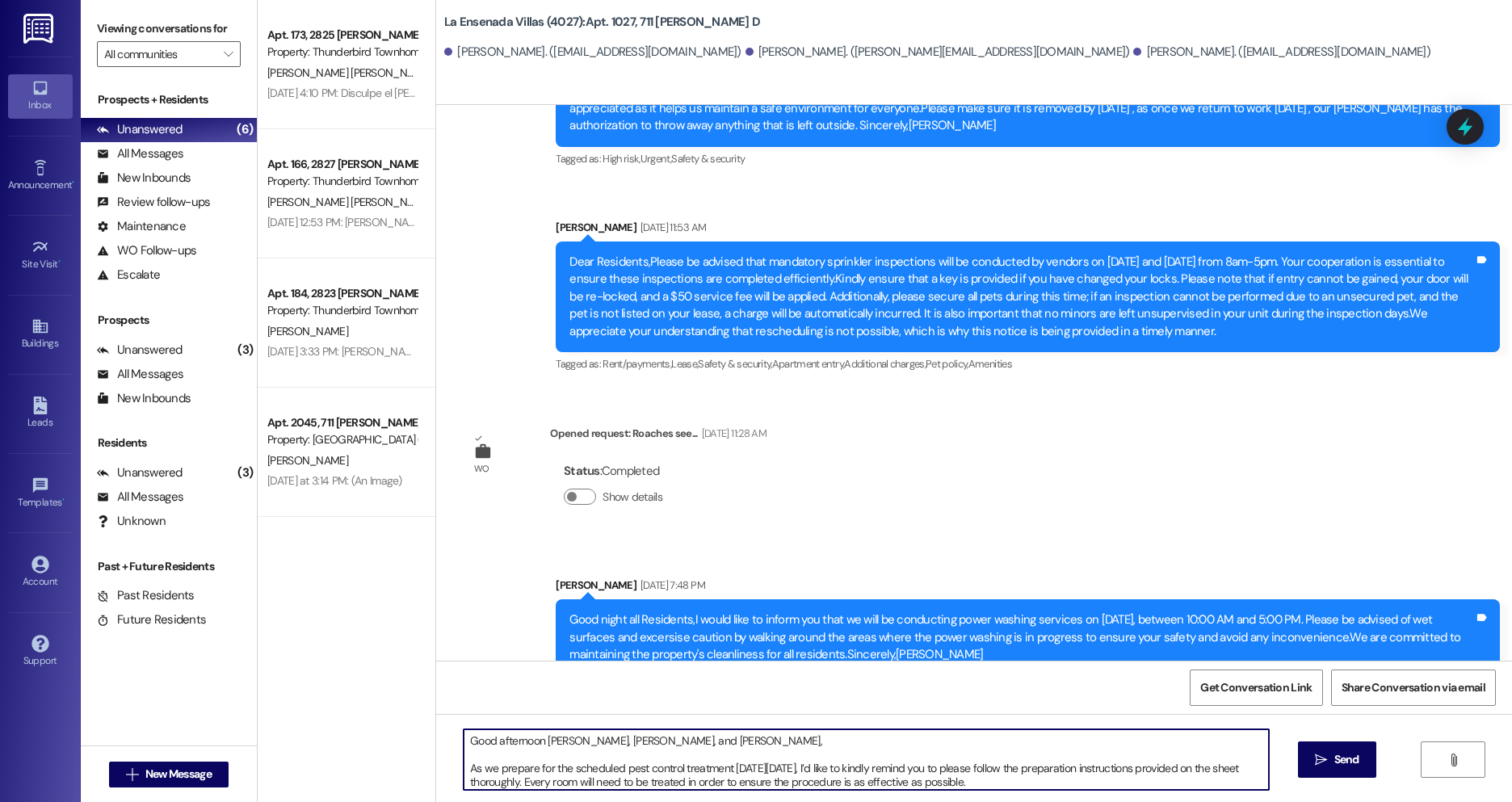
click at [718, 740] on textarea "Good afternoon [PERSON_NAME], [PERSON_NAME], and [PERSON_NAME], As we prepare f…" at bounding box center [866, 759] width 805 height 61
click at [466, 769] on textarea "Good afternoon [PERSON_NAME], [PERSON_NAME], and [PERSON_NAME]! As we prepare f…" at bounding box center [866, 759] width 805 height 61
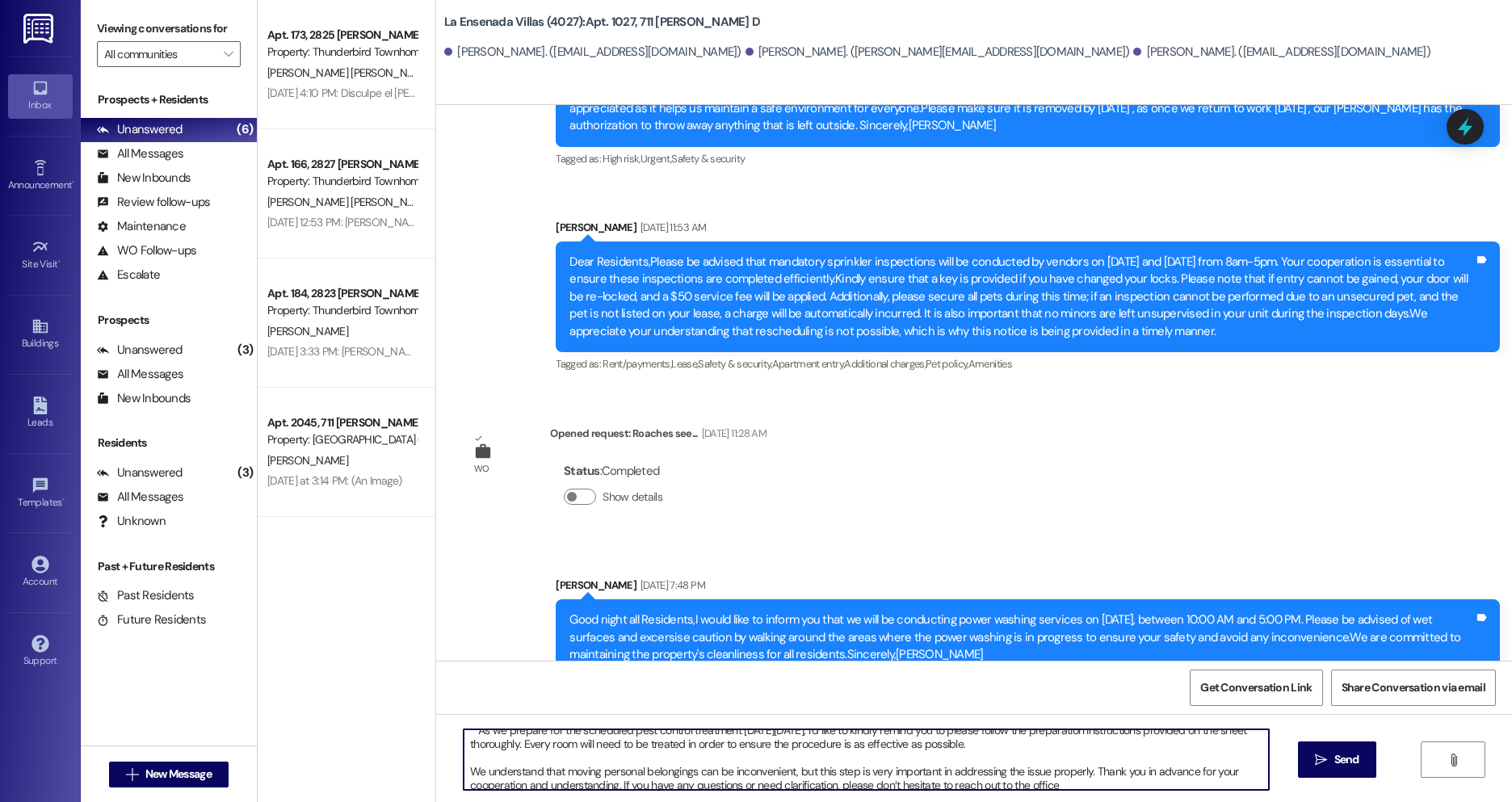
scroll to position [25, 0]
click at [466, 768] on textarea "Good afternoon [PERSON_NAME], [PERSON_NAME], and [PERSON_NAME]! As we prepare f…" at bounding box center [866, 759] width 805 height 61
click at [477, 759] on textarea "Good afternoon [PERSON_NAME], [PERSON_NAME], and [PERSON_NAME]! As we prepare f…" at bounding box center [866, 759] width 805 height 61
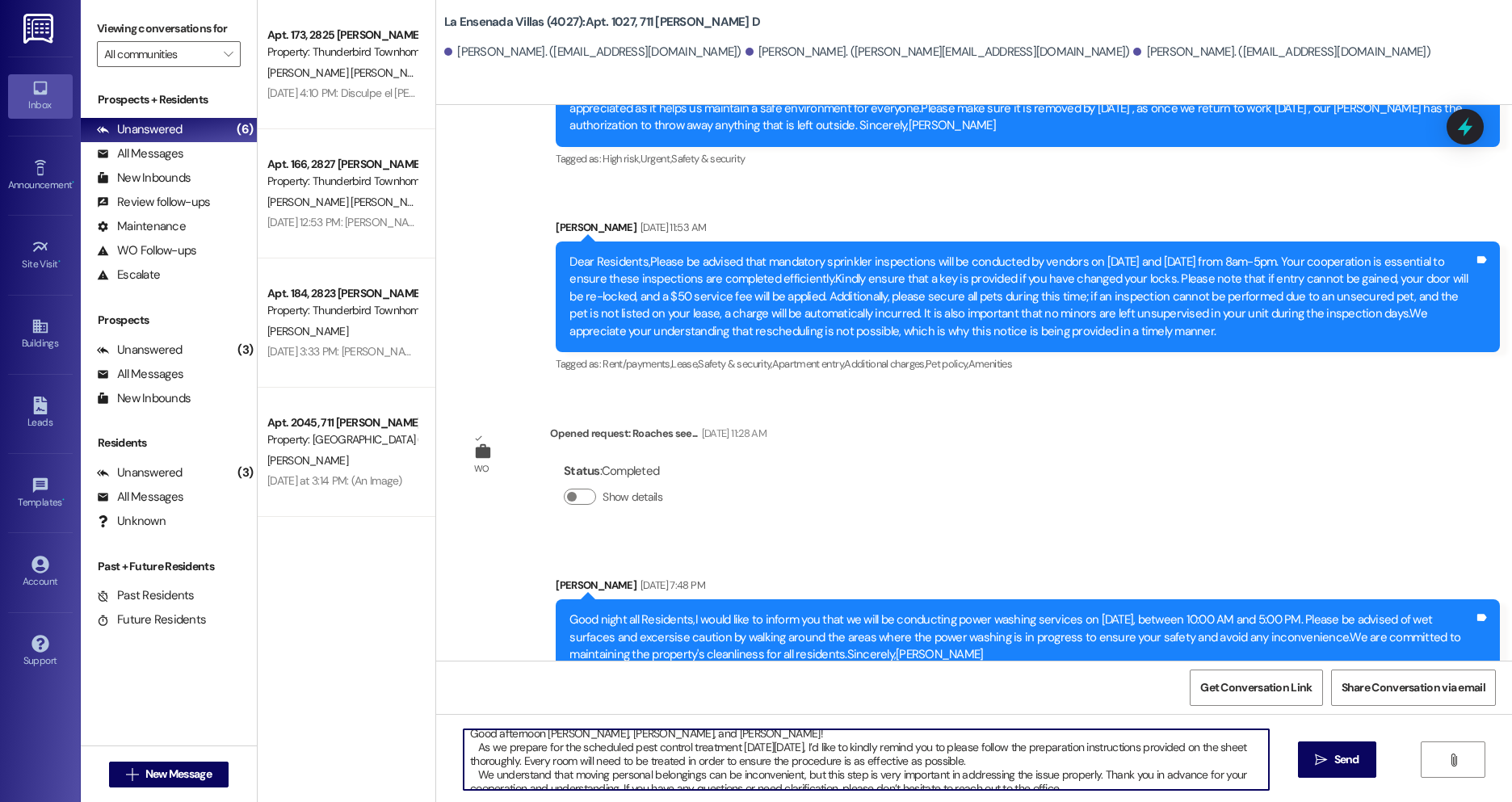
scroll to position [8, 0]
click at [615, 751] on textarea "Good afternoon [PERSON_NAME], [PERSON_NAME], and [PERSON_NAME]! As we prepare f…" at bounding box center [866, 759] width 805 height 61
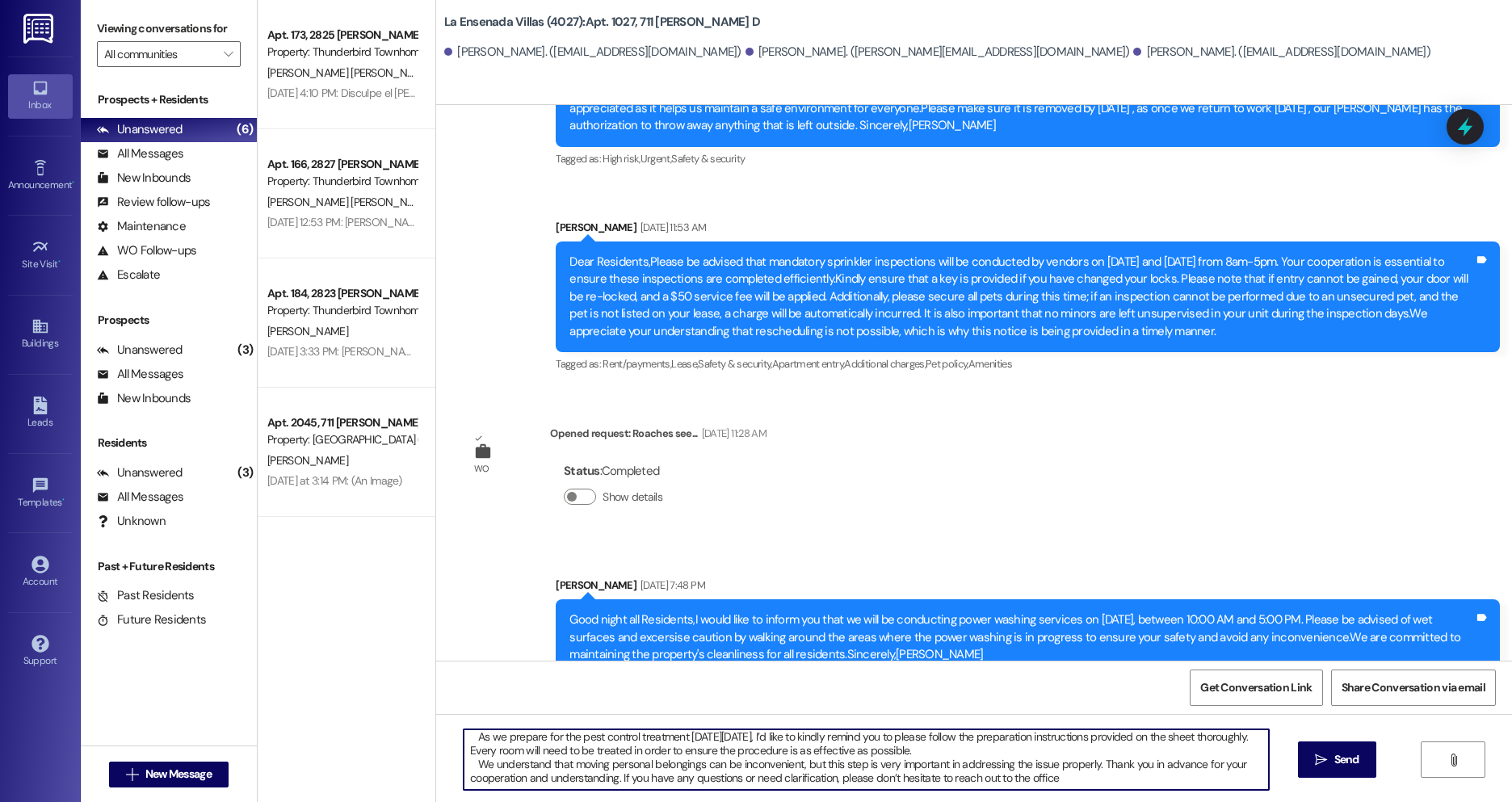
click at [1104, 776] on textarea "Good afternoon [PERSON_NAME], [PERSON_NAME], and [PERSON_NAME]! As we prepare f…" at bounding box center [866, 759] width 805 height 61
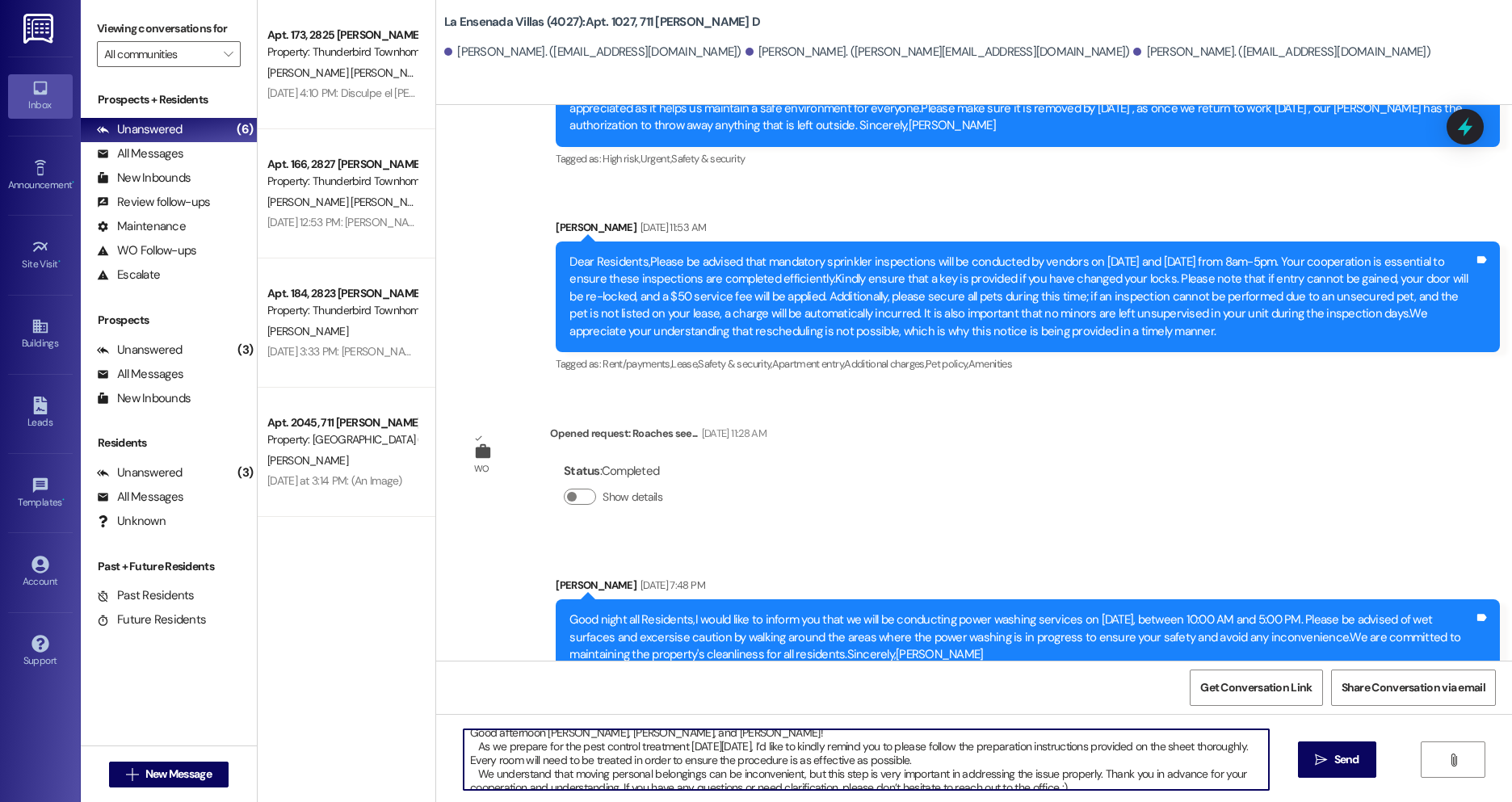
scroll to position [0, 0]
drag, startPoint x: 699, startPoint y: 739, endPoint x: 468, endPoint y: 754, distance: 231.5
click at [468, 754] on textarea "Good afternoon [PERSON_NAME], [PERSON_NAME], and [PERSON_NAME]! As we prepare f…" at bounding box center [866, 759] width 805 height 61
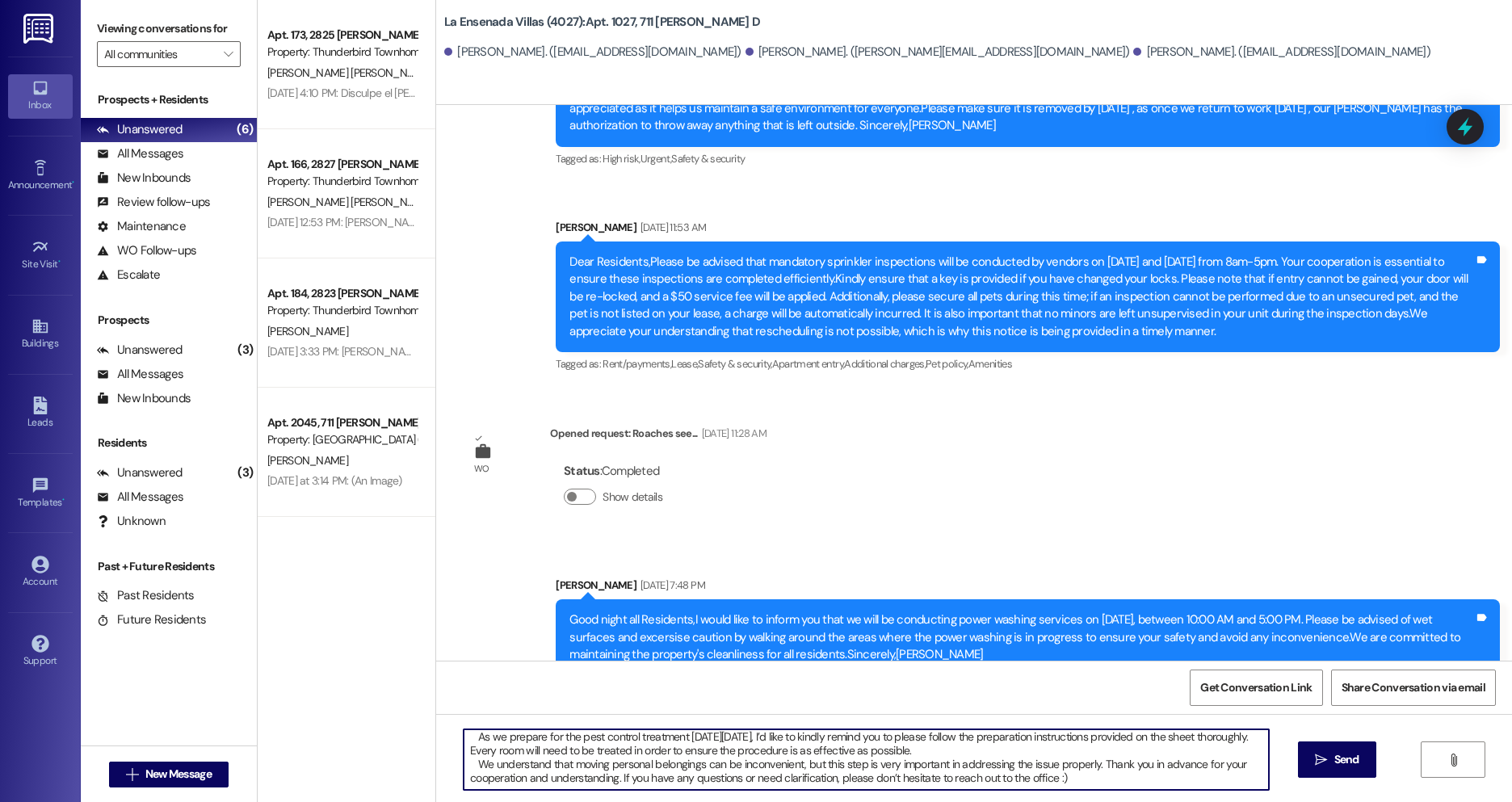
click at [1084, 782] on textarea "Good afternoon [PERSON_NAME], [PERSON_NAME], and [PERSON_NAME]! As we prepare f…" at bounding box center [866, 759] width 805 height 61
paste textarea
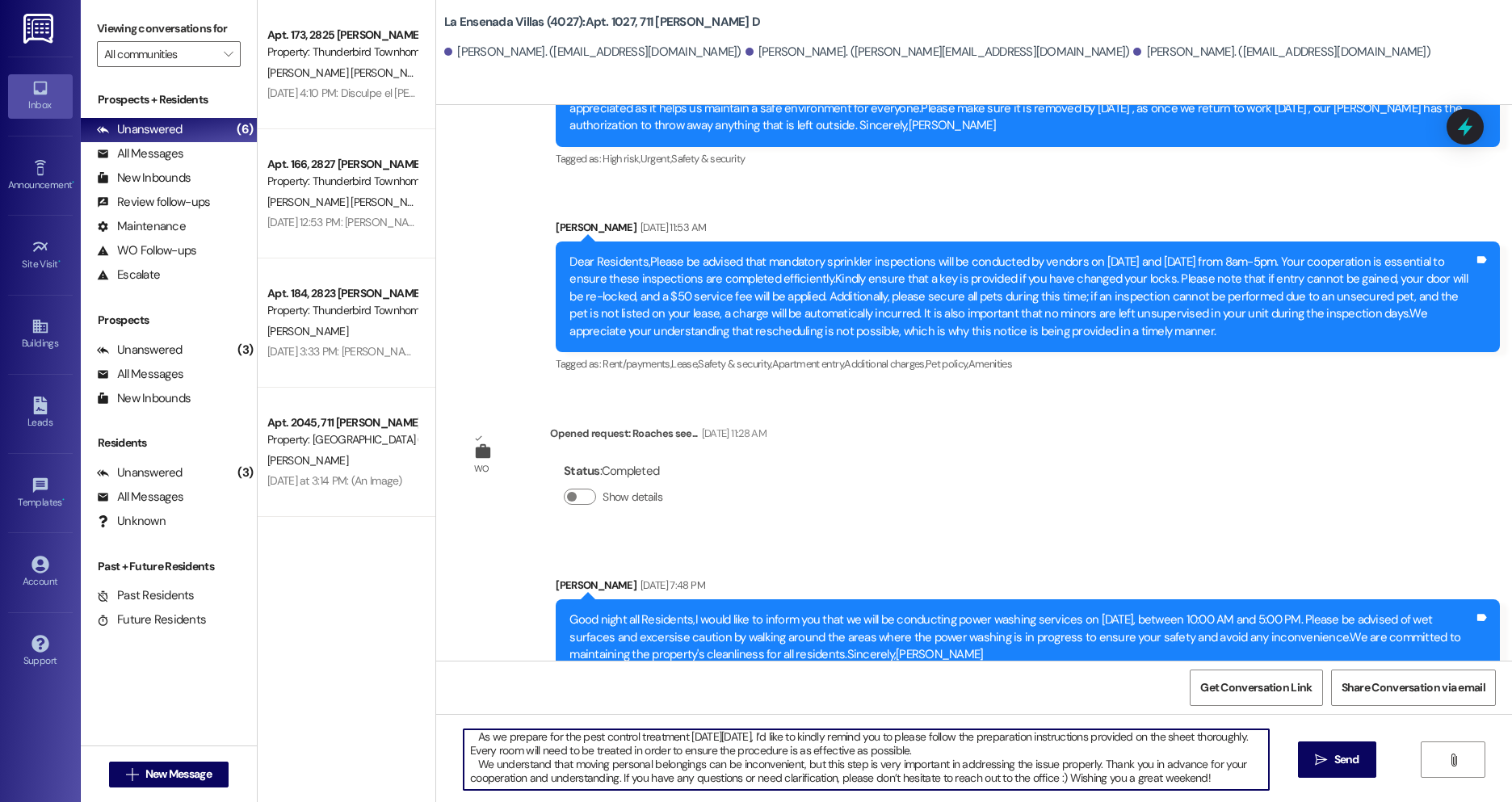
paste textarea
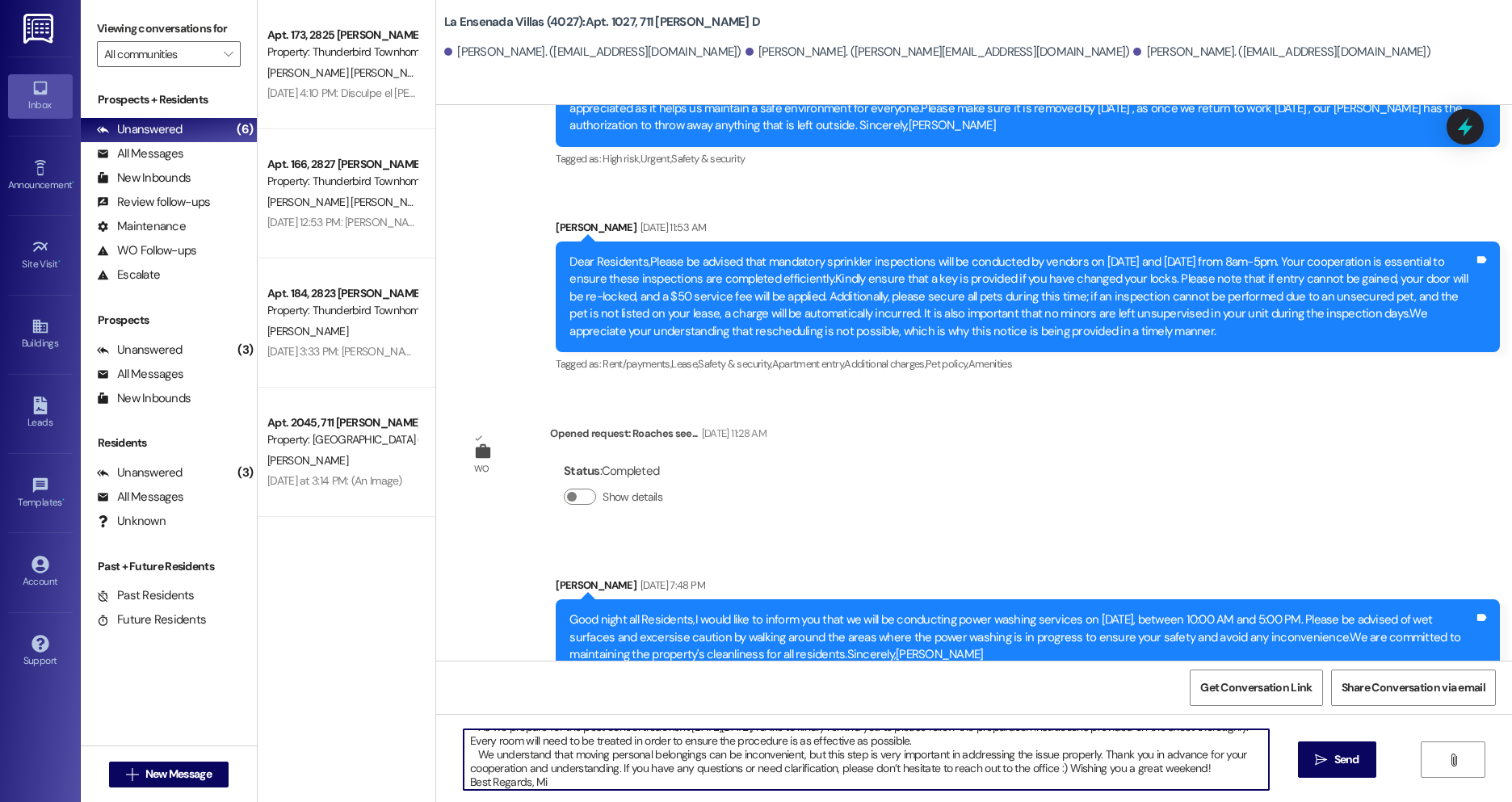
type textarea "Good afternoon [PERSON_NAME], [PERSON_NAME], and [PERSON_NAME]! As we prepare f…"
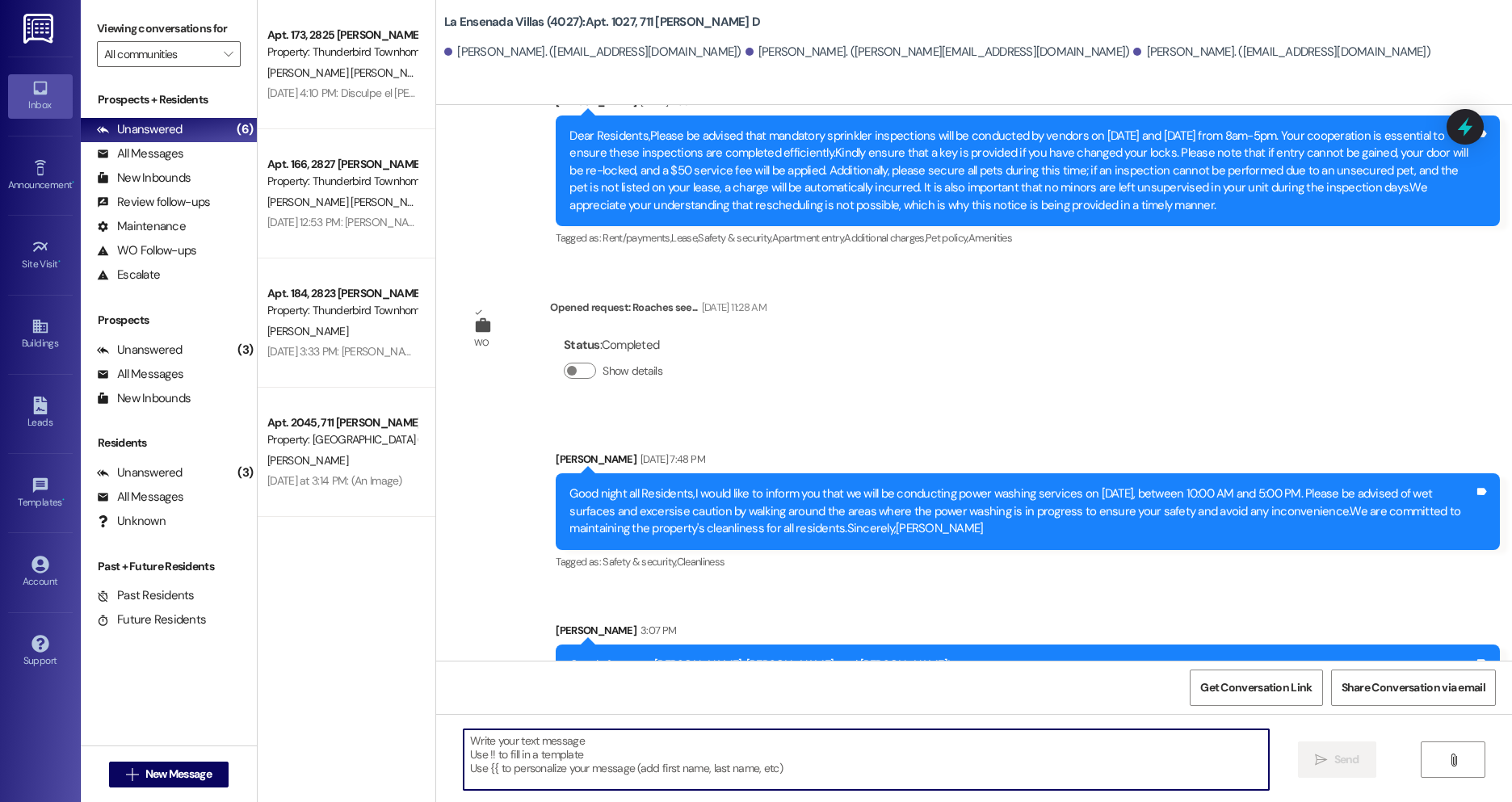
scroll to position [14888, 0]
